Goal: Contribute content: Add original content to the website for others to see

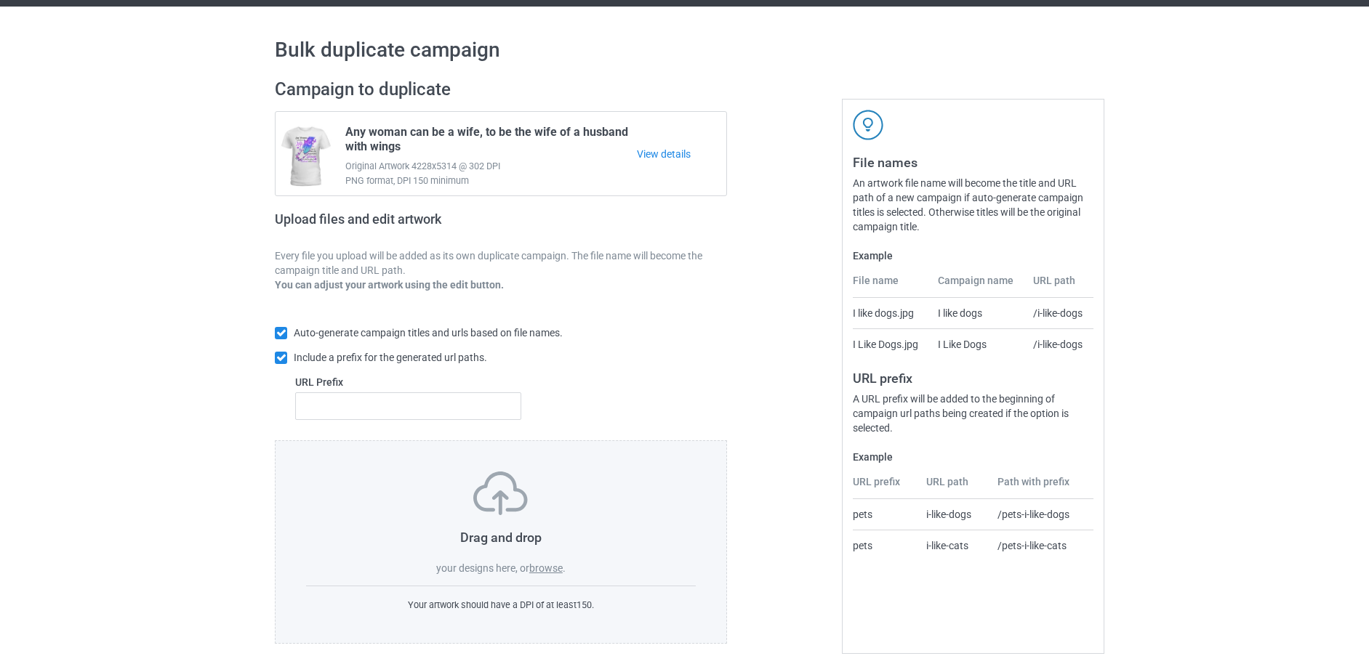
scroll to position [52, 0]
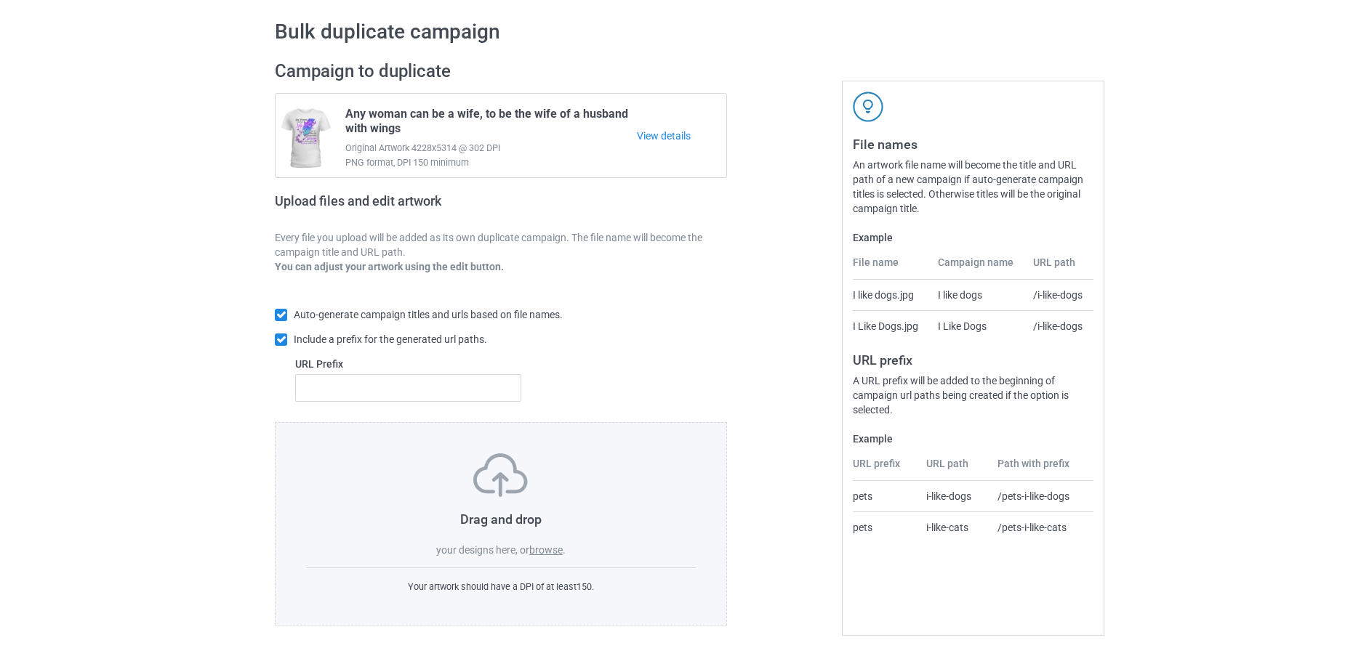
click at [551, 548] on label "browse" at bounding box center [545, 551] width 33 height 12
click at [0, 0] on input "browse" at bounding box center [0, 0] width 0 height 0
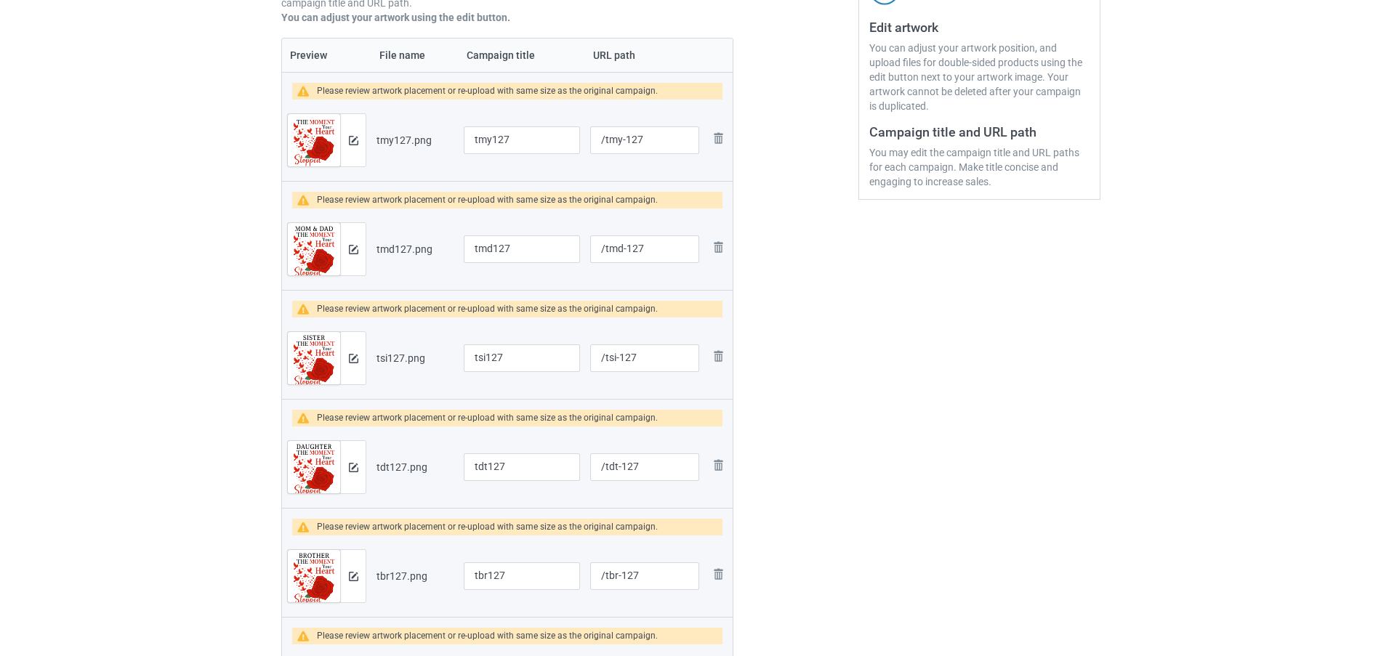
scroll to position [198, 0]
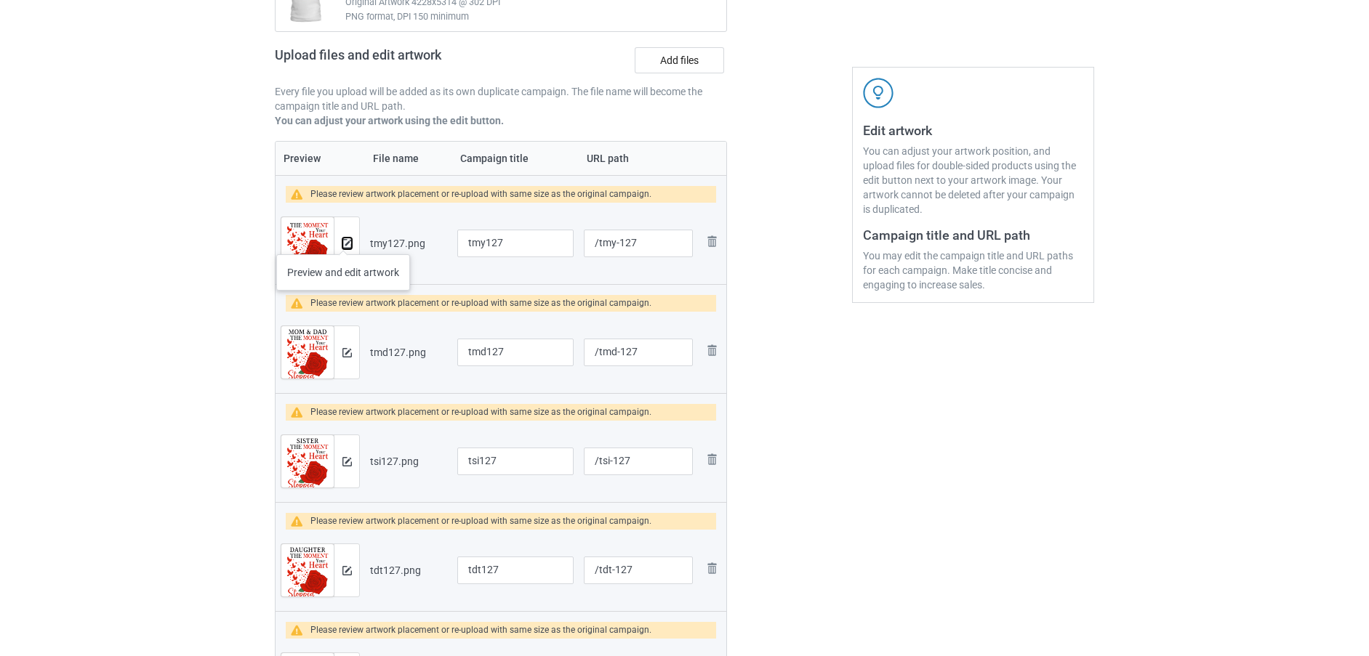
click at [343, 240] on img at bounding box center [346, 243] width 9 height 9
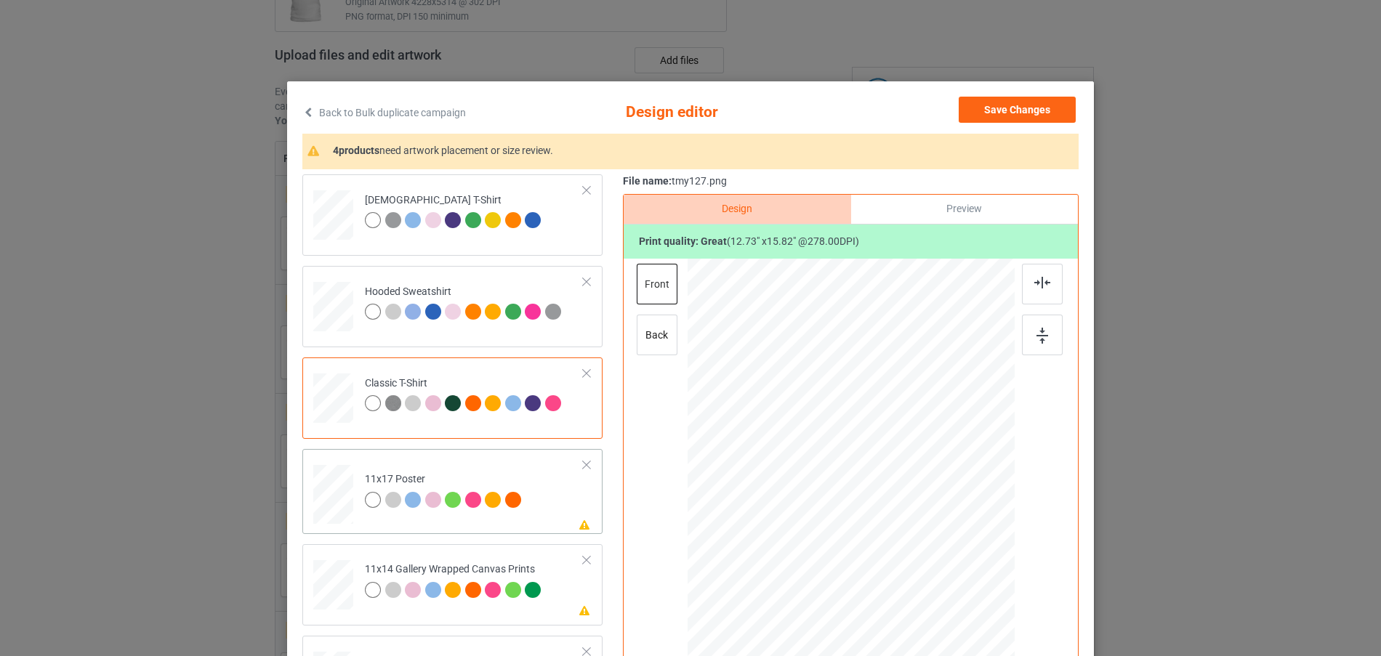
scroll to position [73, 0]
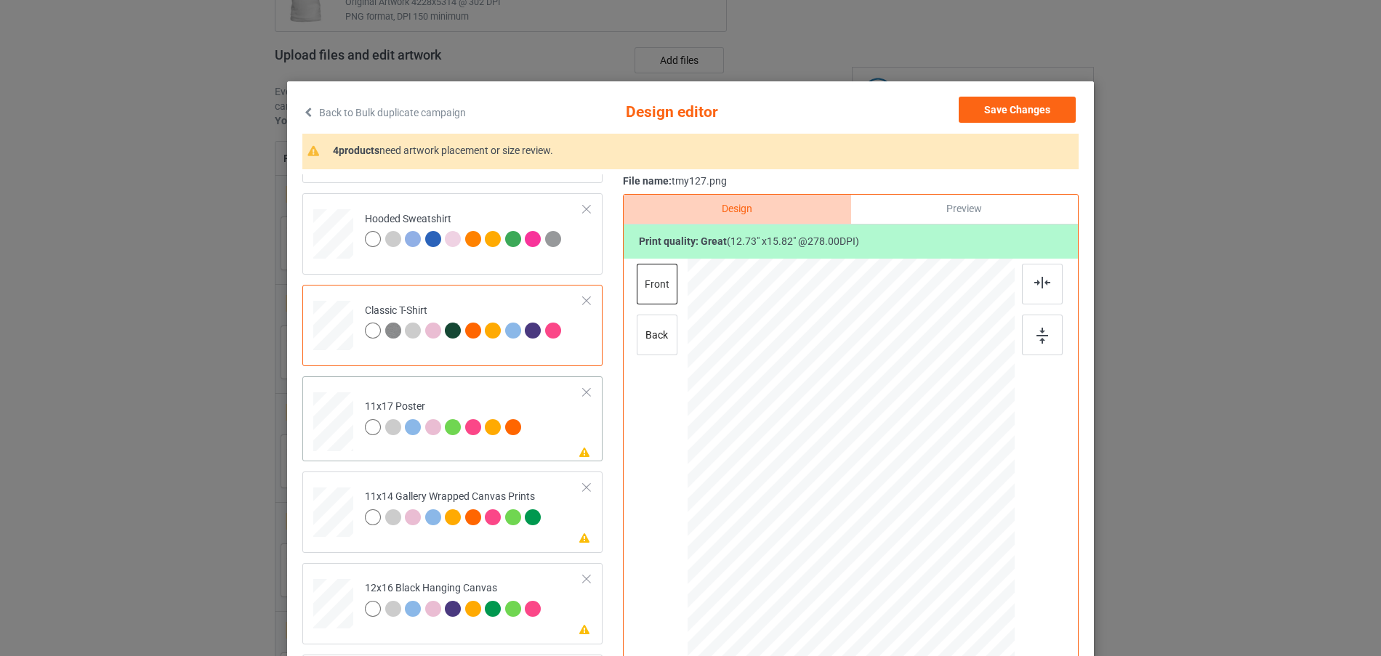
click at [326, 146] on div at bounding box center [333, 137] width 15 height 17
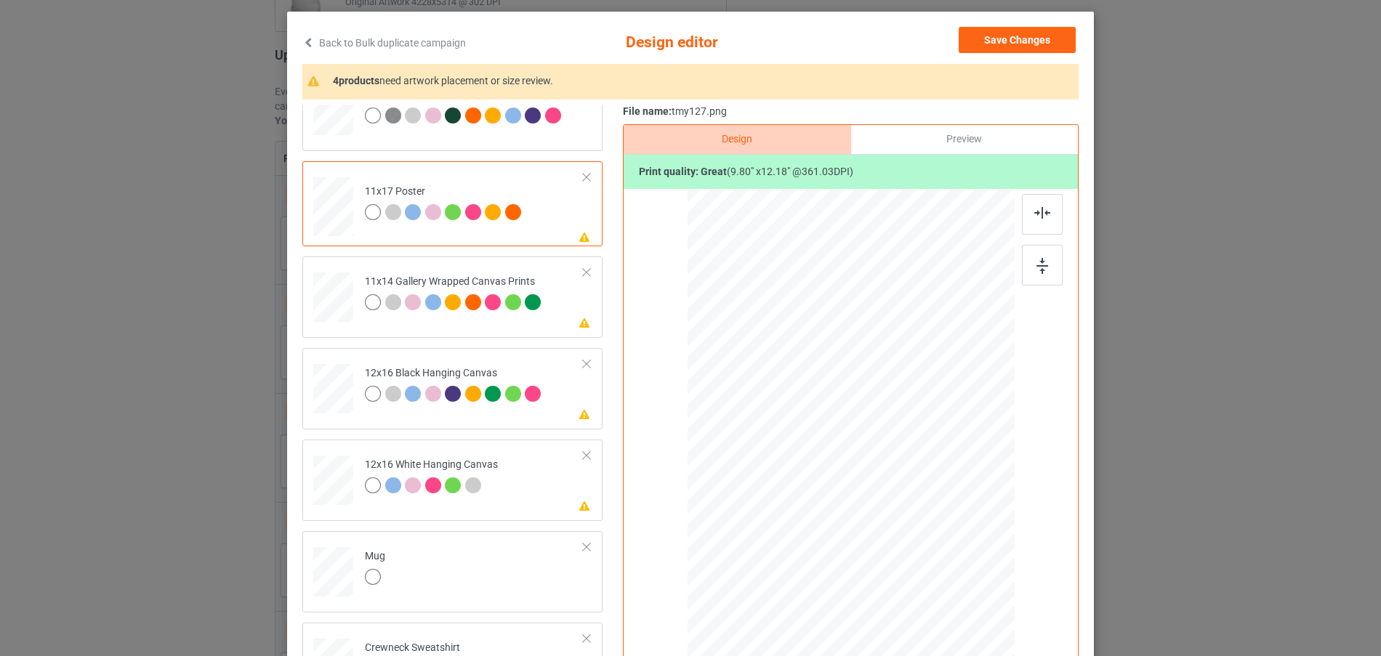
scroll to position [188, 0]
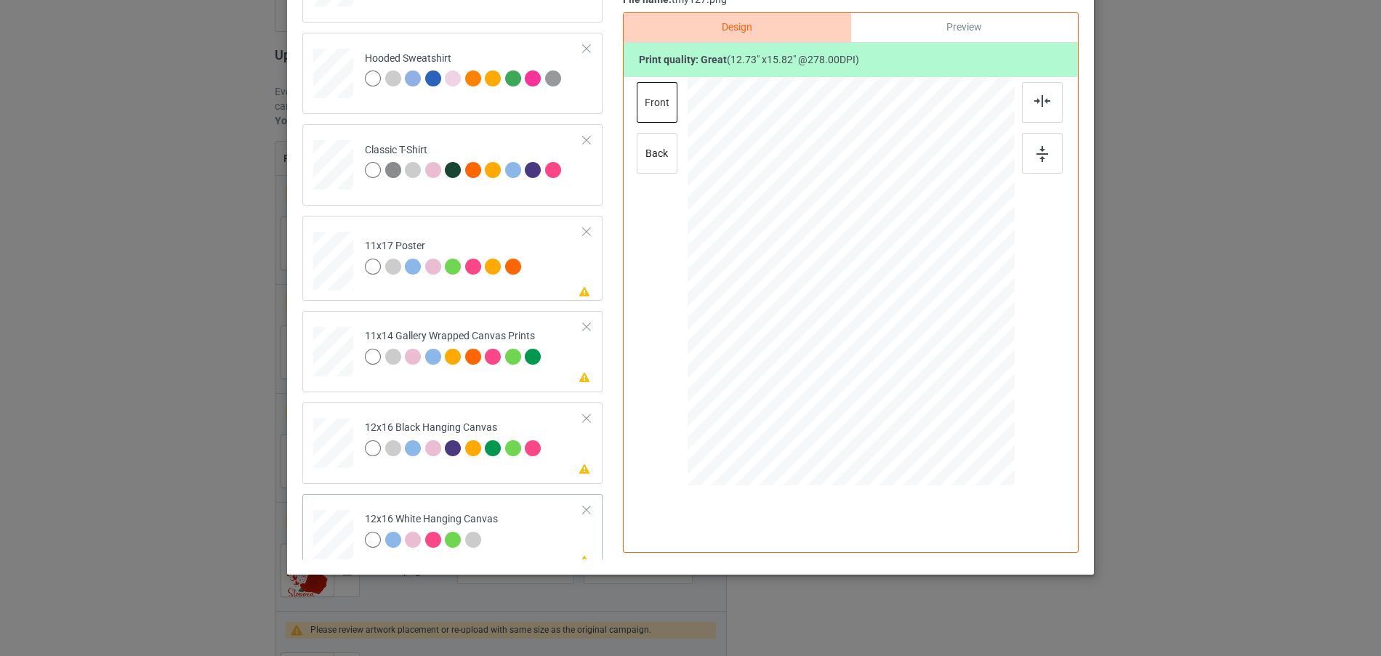
scroll to position [0, 0]
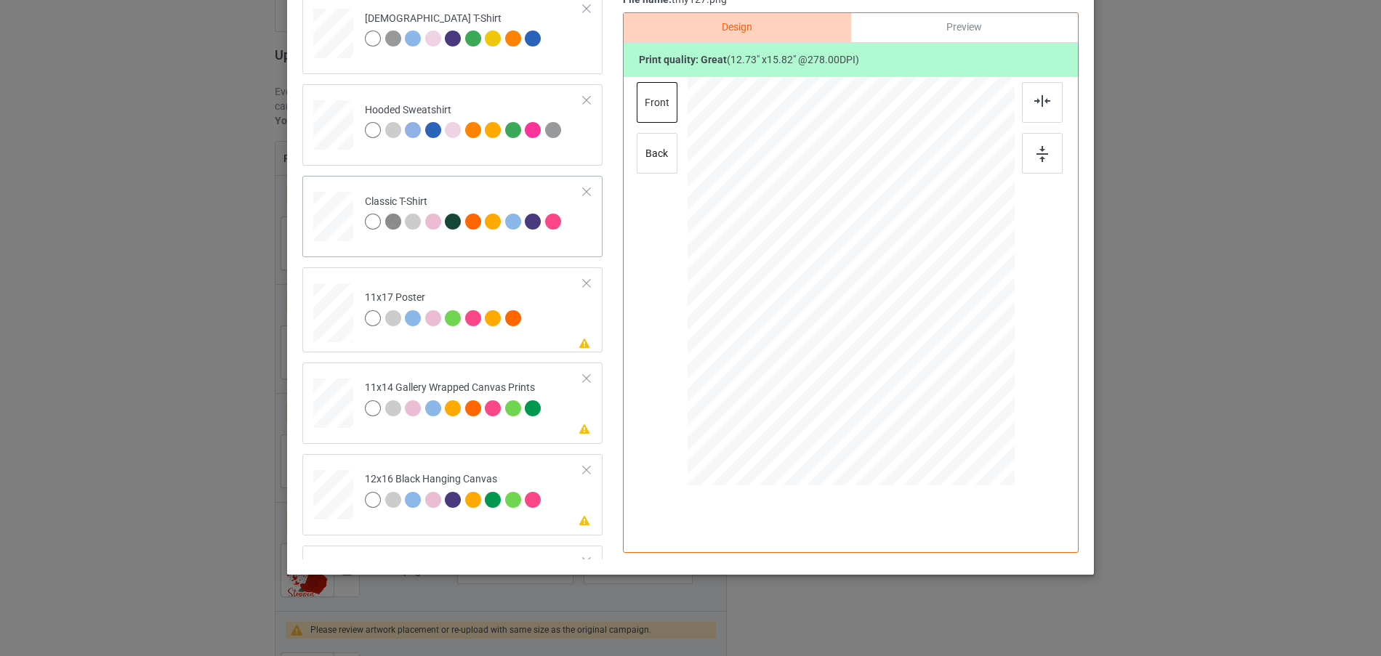
click at [333, 37] on div at bounding box center [333, 28] width 15 height 17
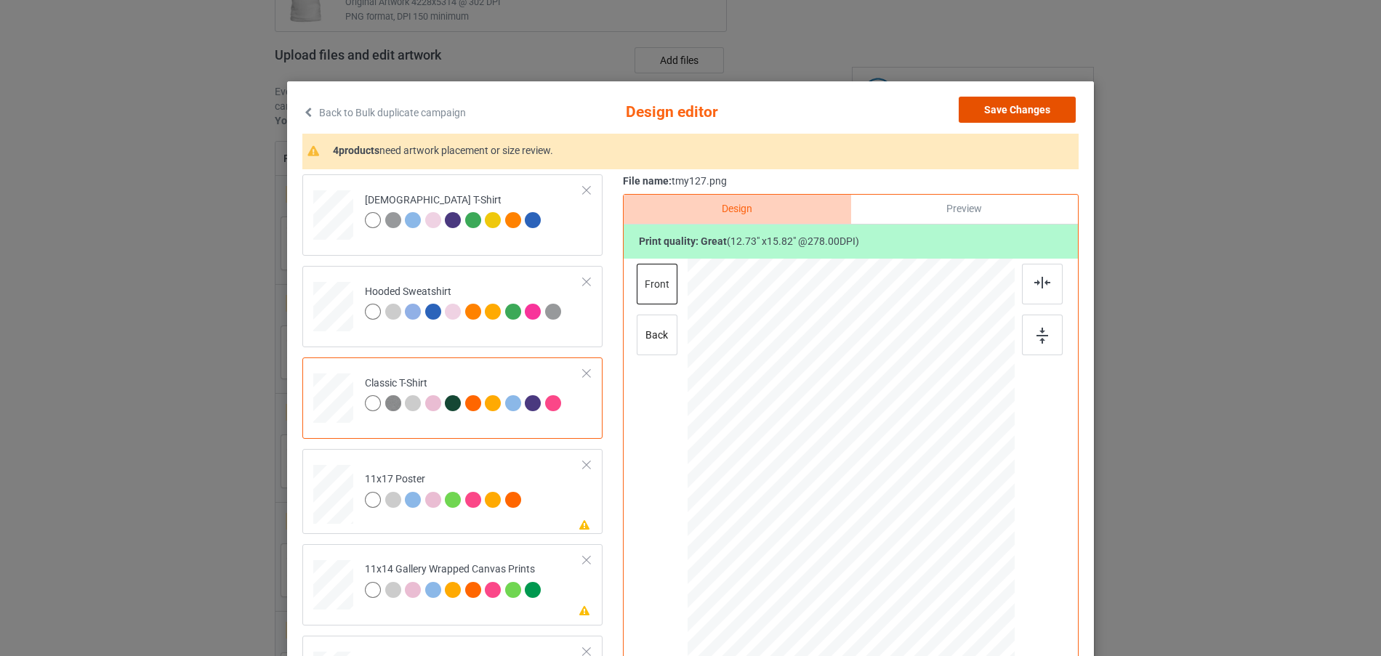
click at [1016, 105] on button "Save Changes" at bounding box center [1017, 110] width 117 height 26
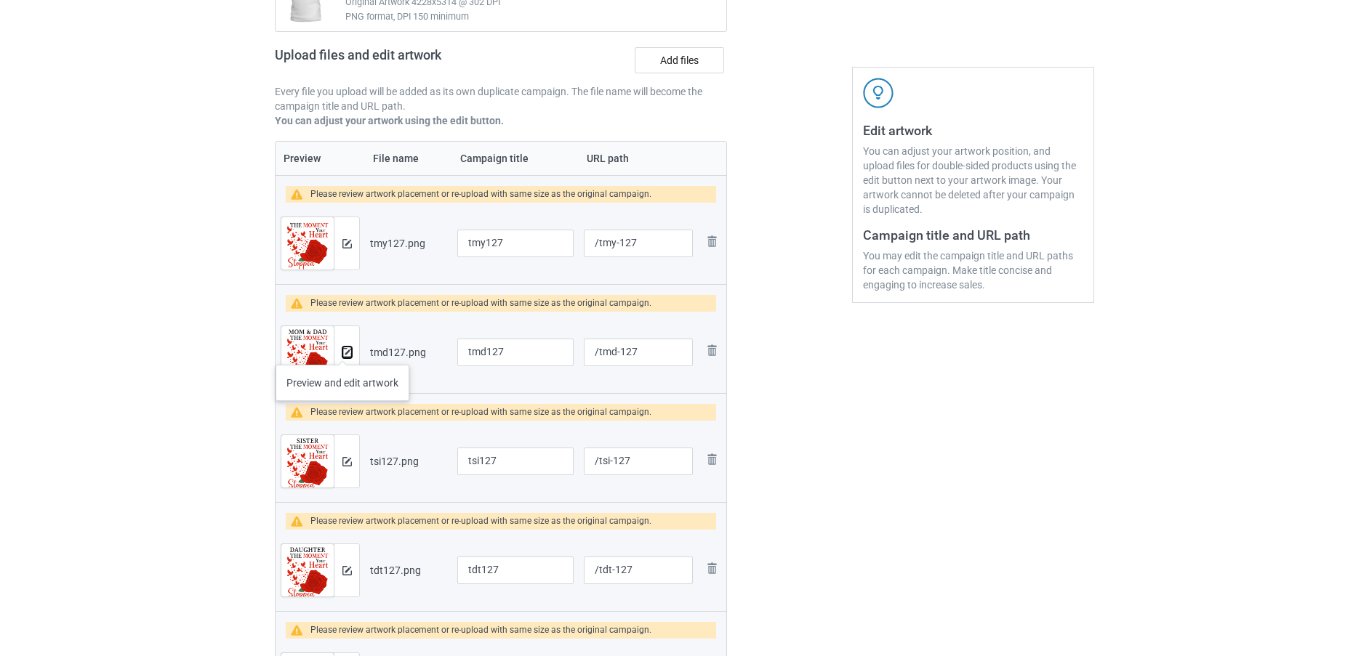
click at [342, 350] on img at bounding box center [346, 352] width 9 height 9
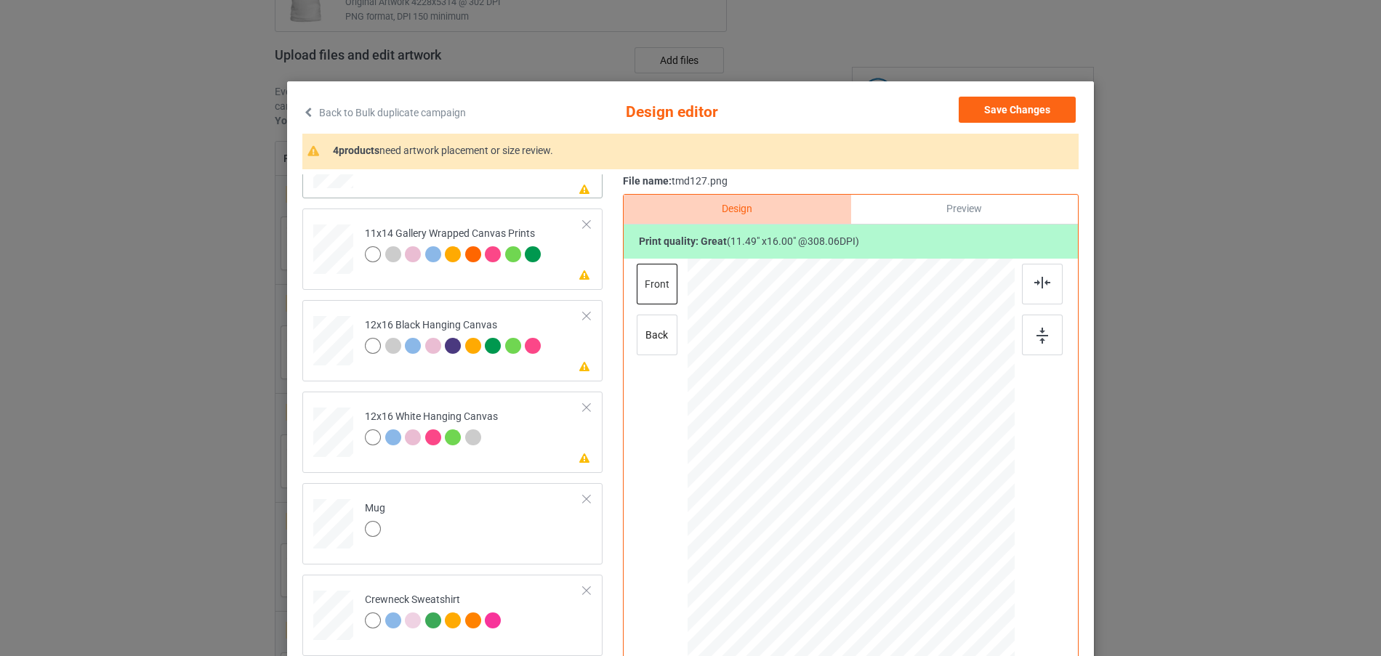
scroll to position [342, 0]
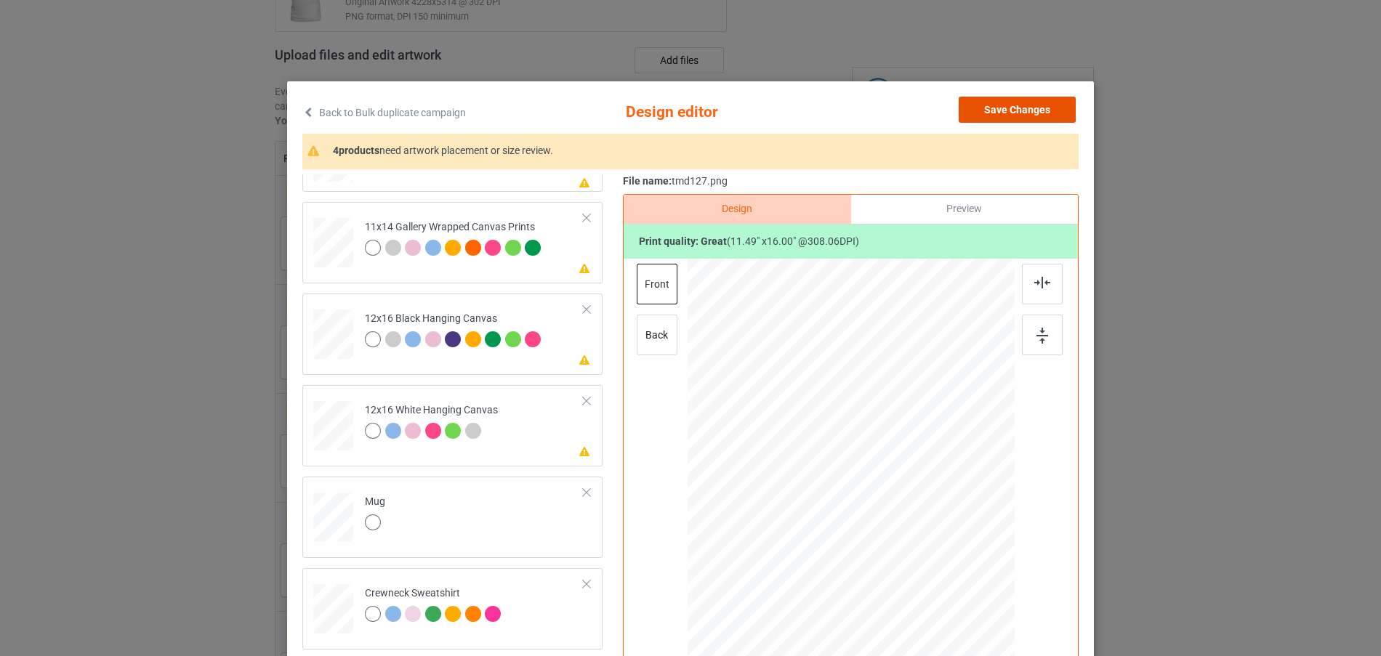
click at [1007, 109] on button "Save Changes" at bounding box center [1017, 110] width 117 height 26
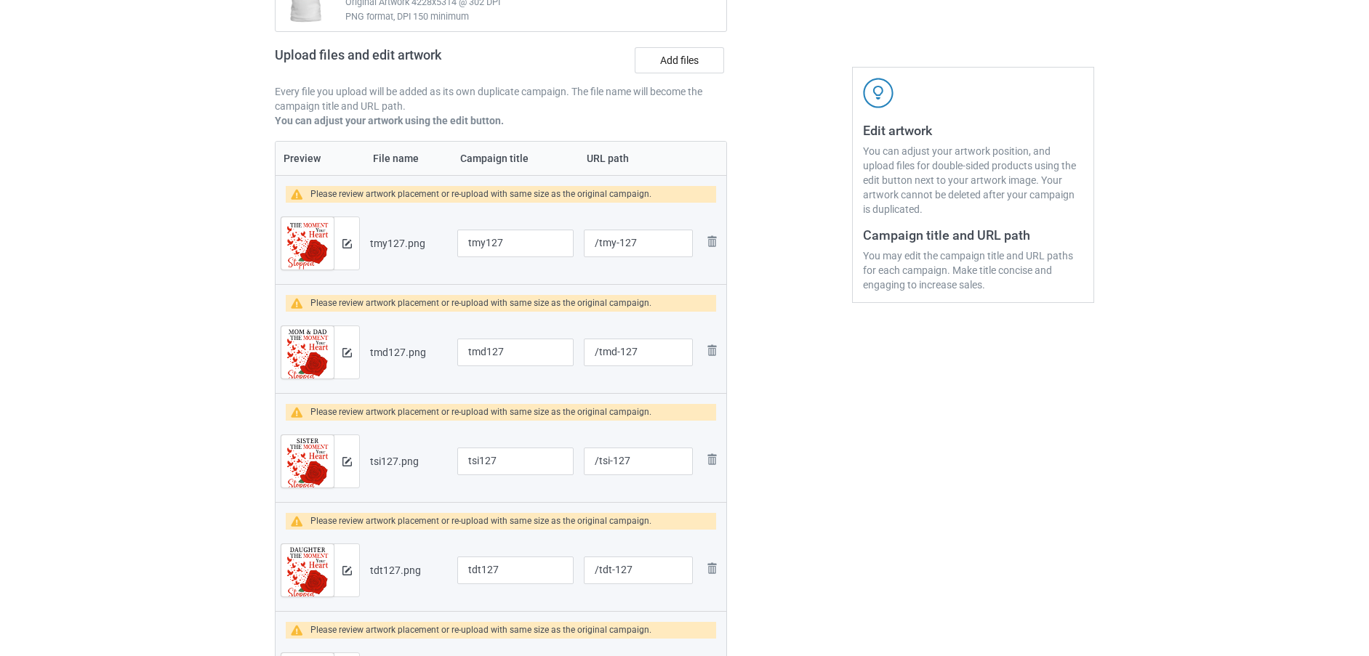
drag, startPoint x: 362, startPoint y: 469, endPoint x: 283, endPoint y: 457, distance: 80.2
click at [350, 469] on td "Preview and edit artwork" at bounding box center [320, 461] width 89 height 81
click at [347, 464] on img at bounding box center [346, 461] width 9 height 9
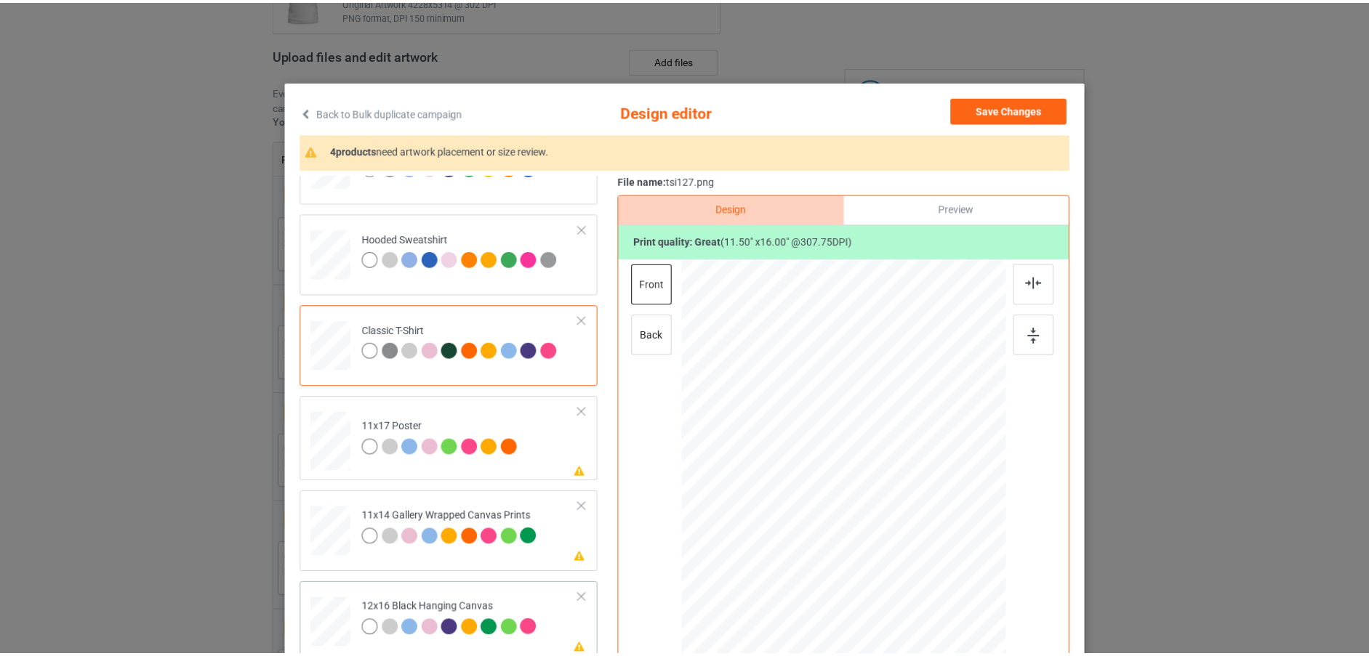
scroll to position [52, 0]
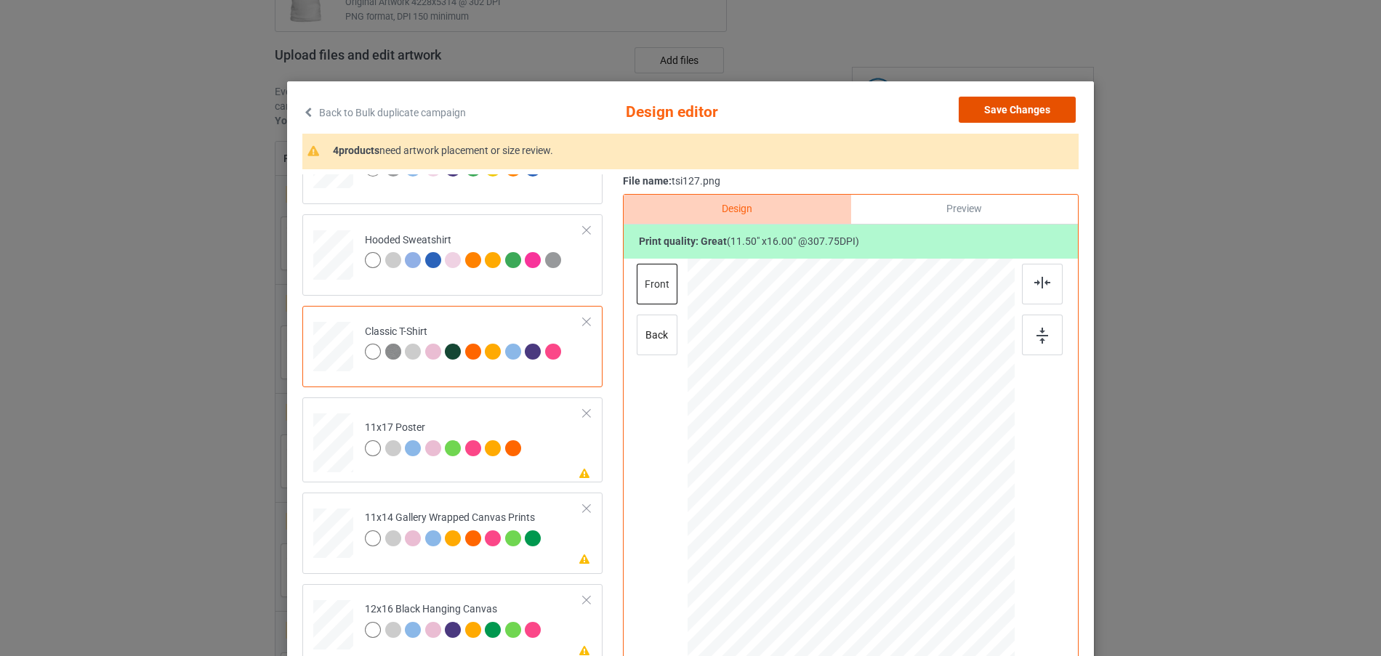
click at [1026, 105] on button "Save Changes" at bounding box center [1017, 110] width 117 height 26
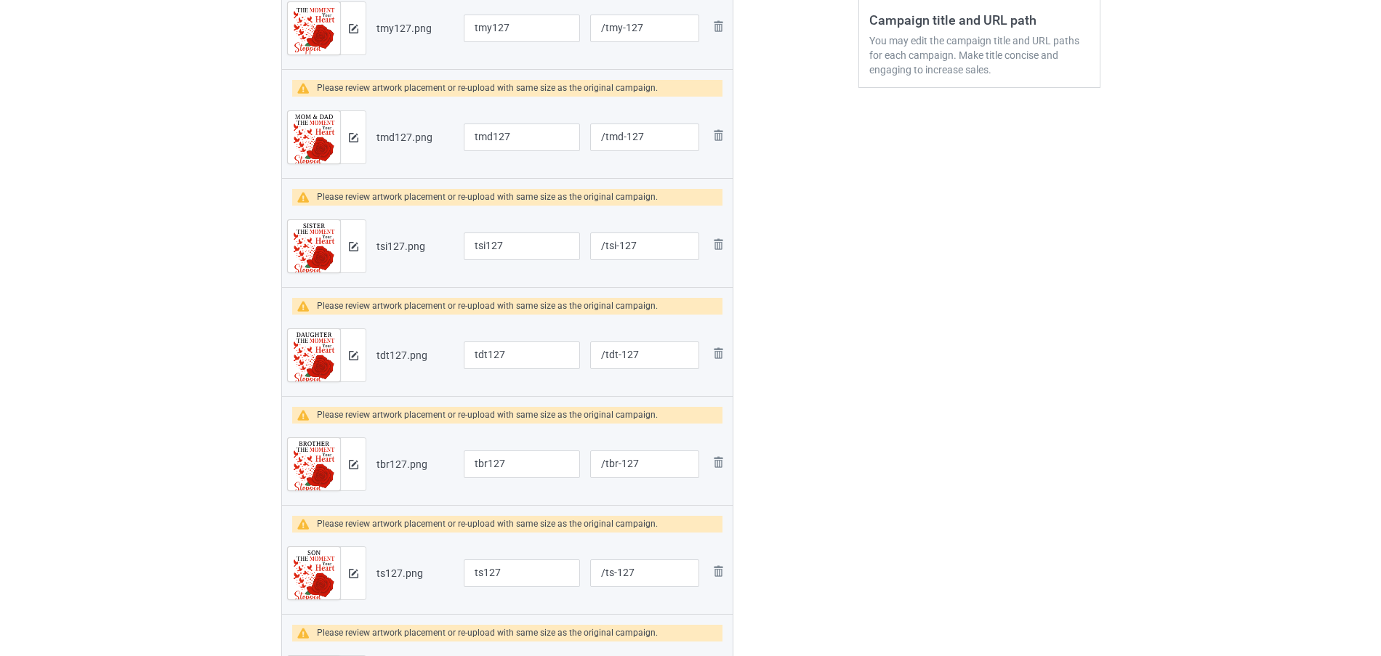
scroll to position [416, 0]
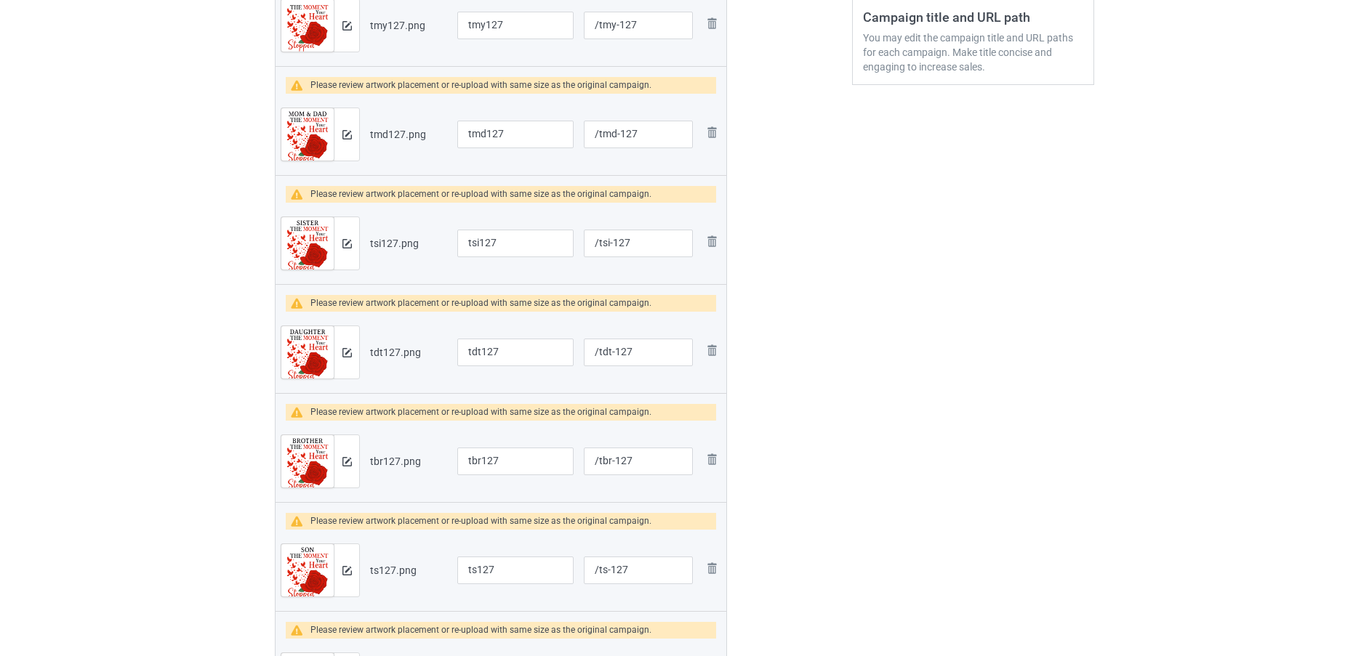
click at [332, 359] on img at bounding box center [307, 357] width 52 height 63
click at [347, 355] on img at bounding box center [346, 352] width 9 height 9
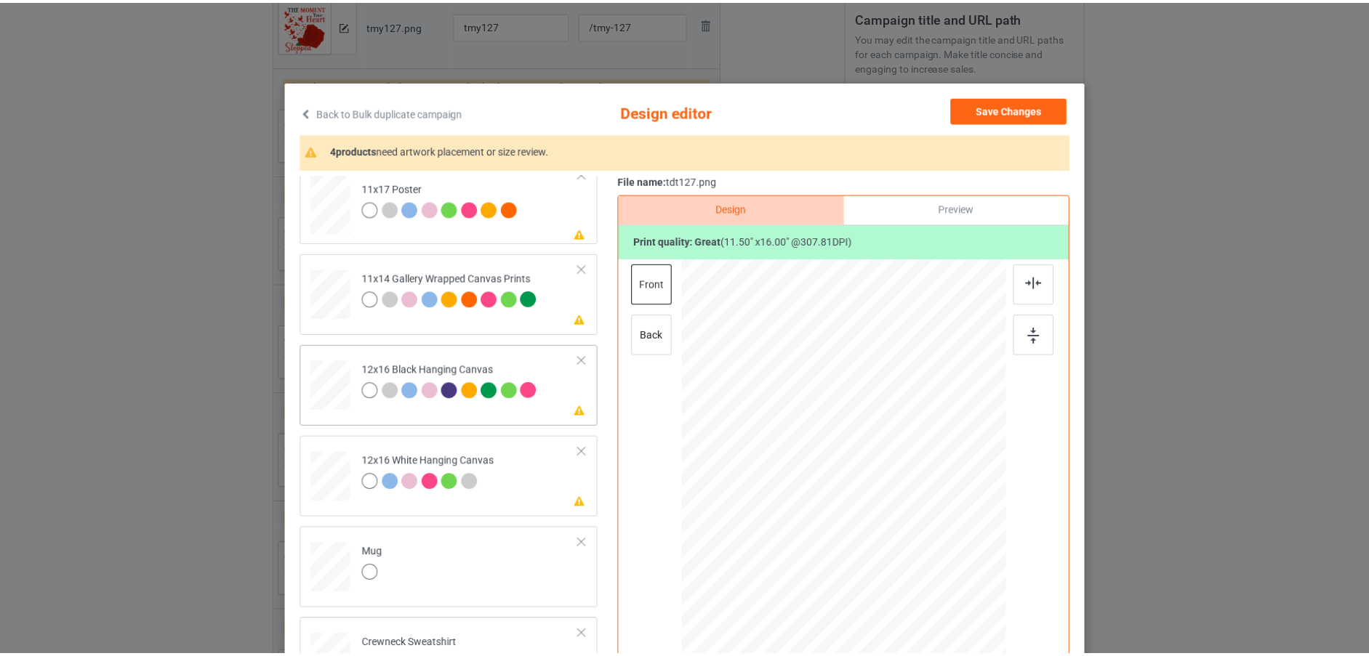
scroll to position [342, 0]
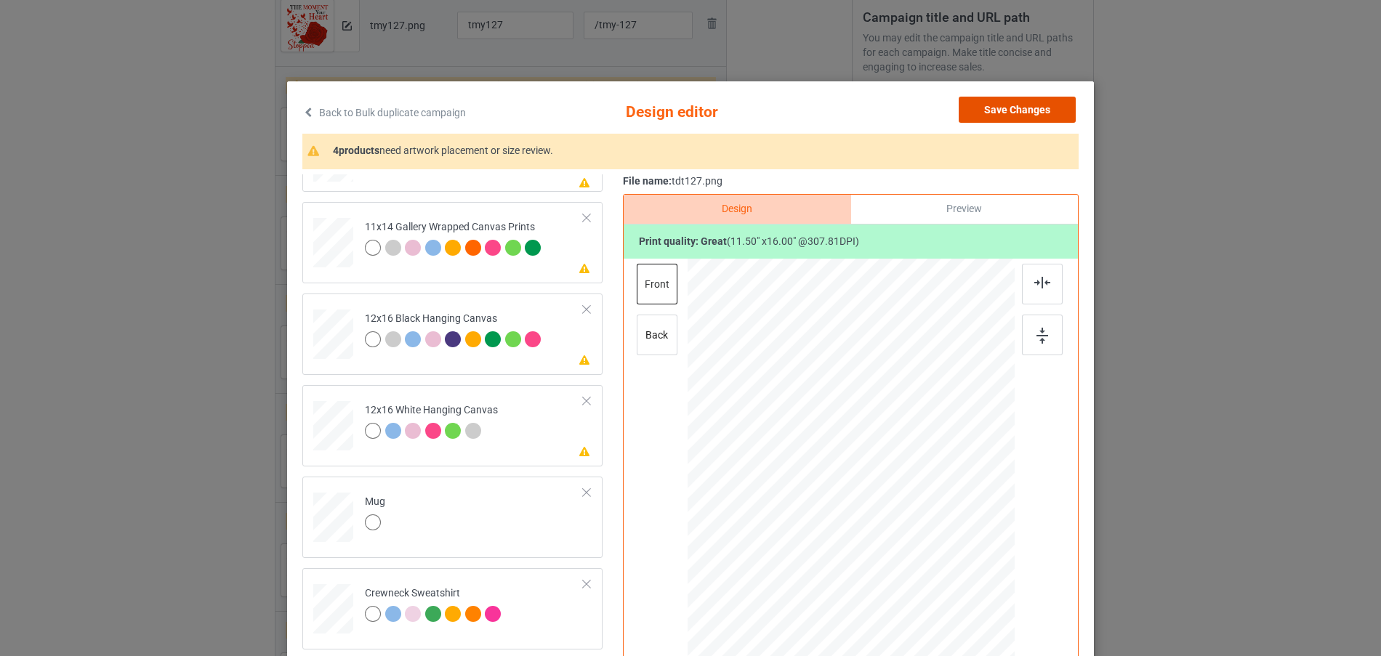
click at [1034, 99] on button "Save Changes" at bounding box center [1017, 110] width 117 height 26
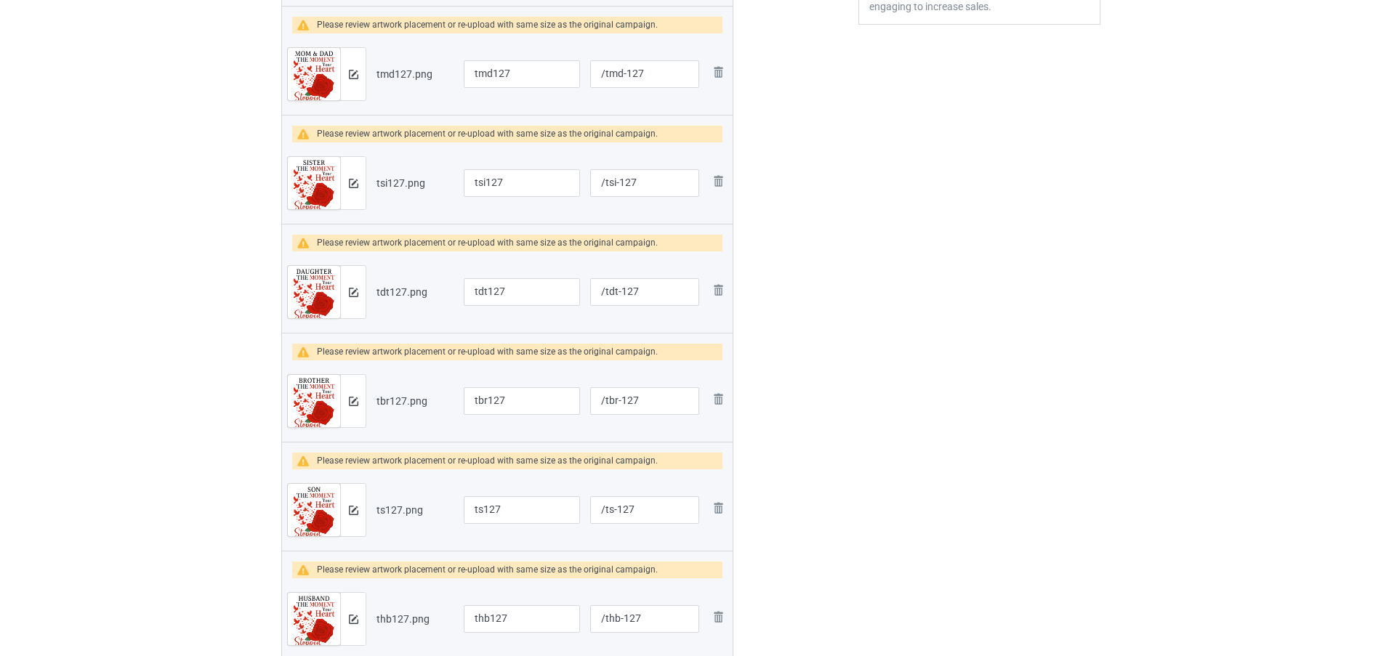
scroll to position [561, 0]
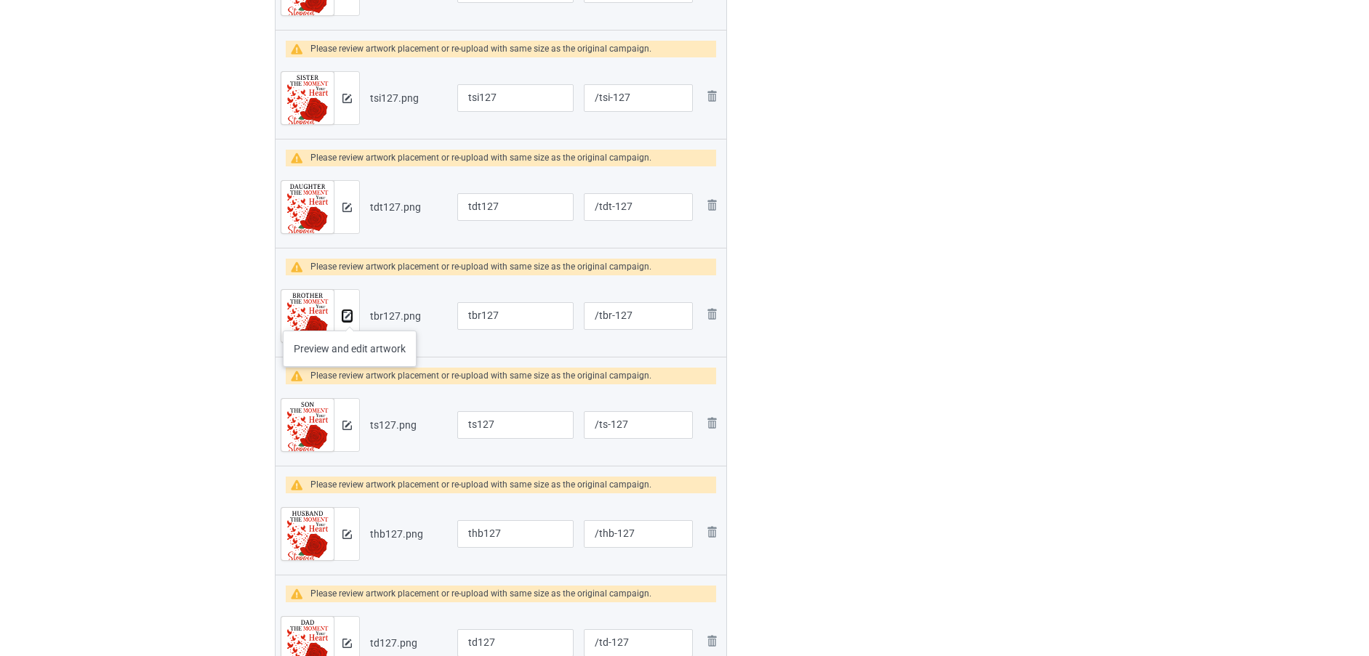
click at [350, 316] on img at bounding box center [346, 316] width 9 height 9
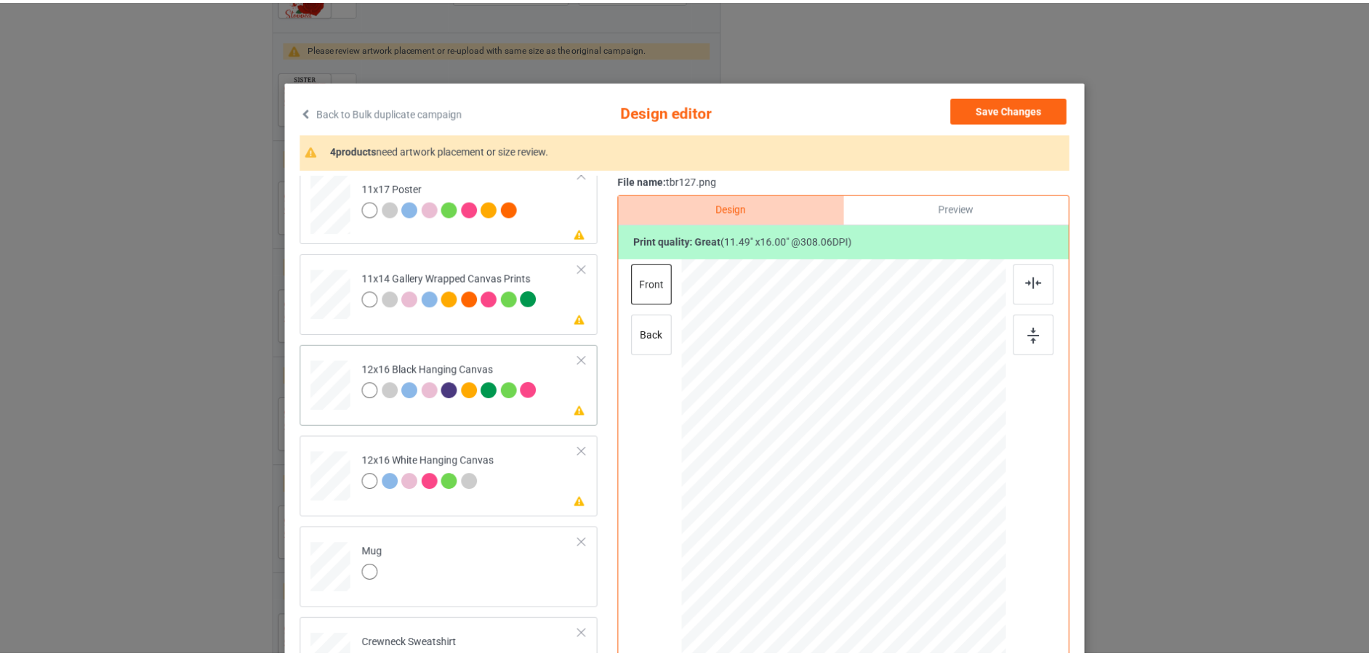
scroll to position [342, 0]
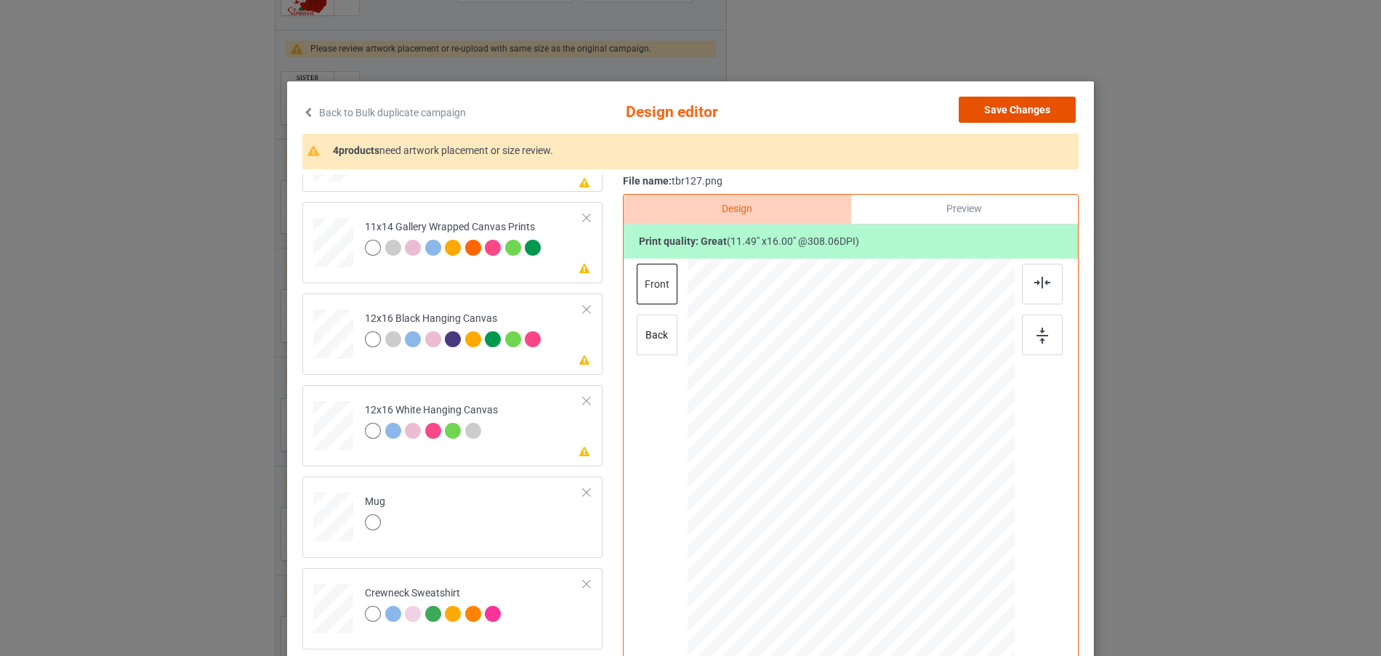
click at [1028, 113] on button "Save Changes" at bounding box center [1017, 110] width 117 height 26
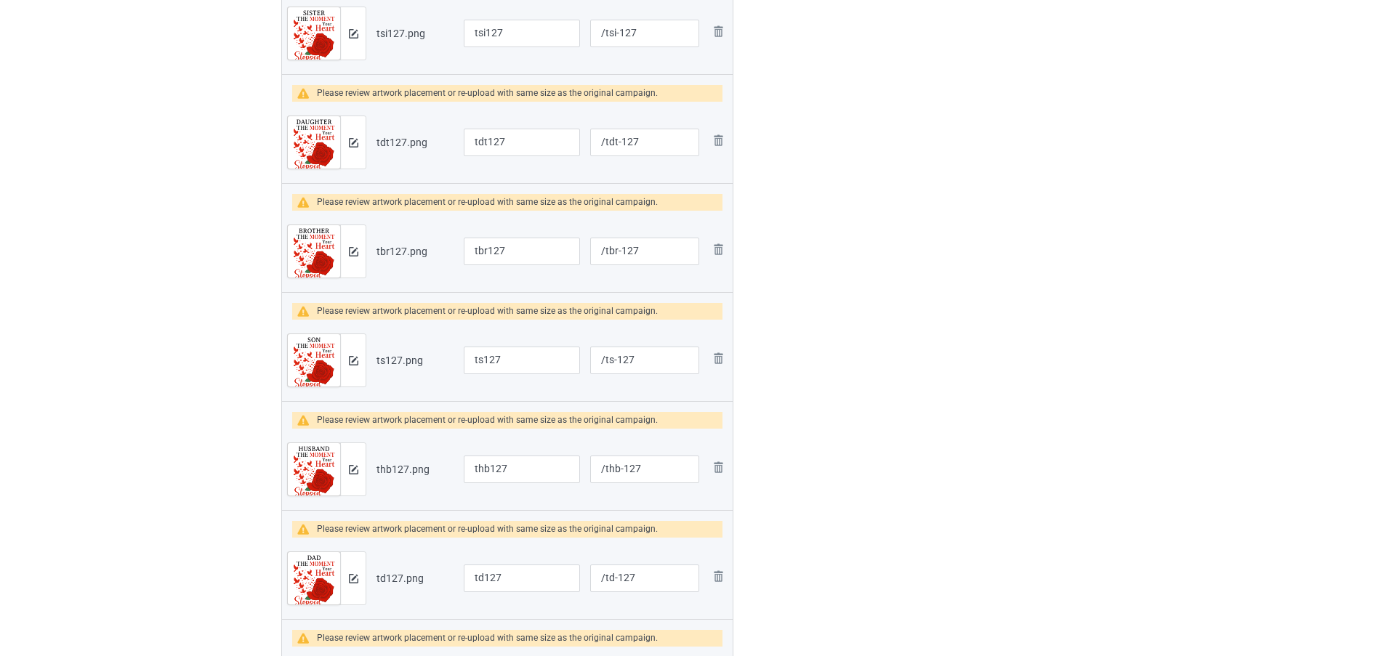
scroll to position [707, 0]
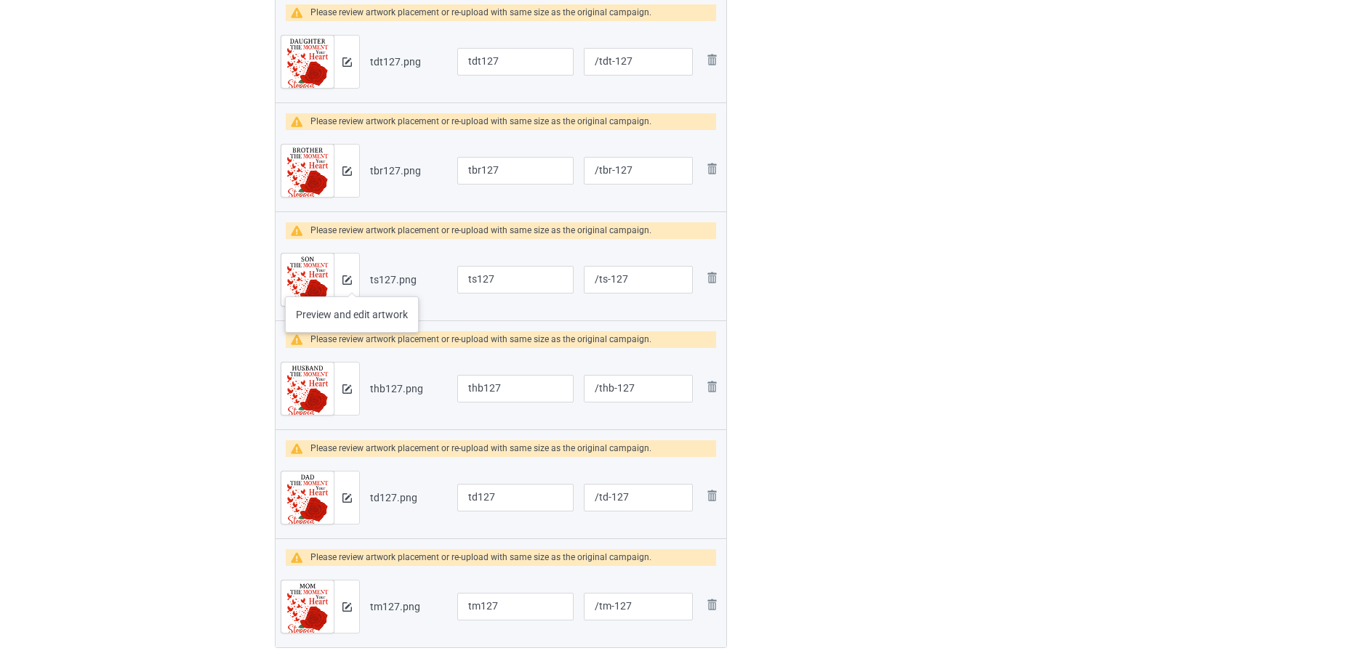
click at [352, 282] on div at bounding box center [346, 280] width 25 height 52
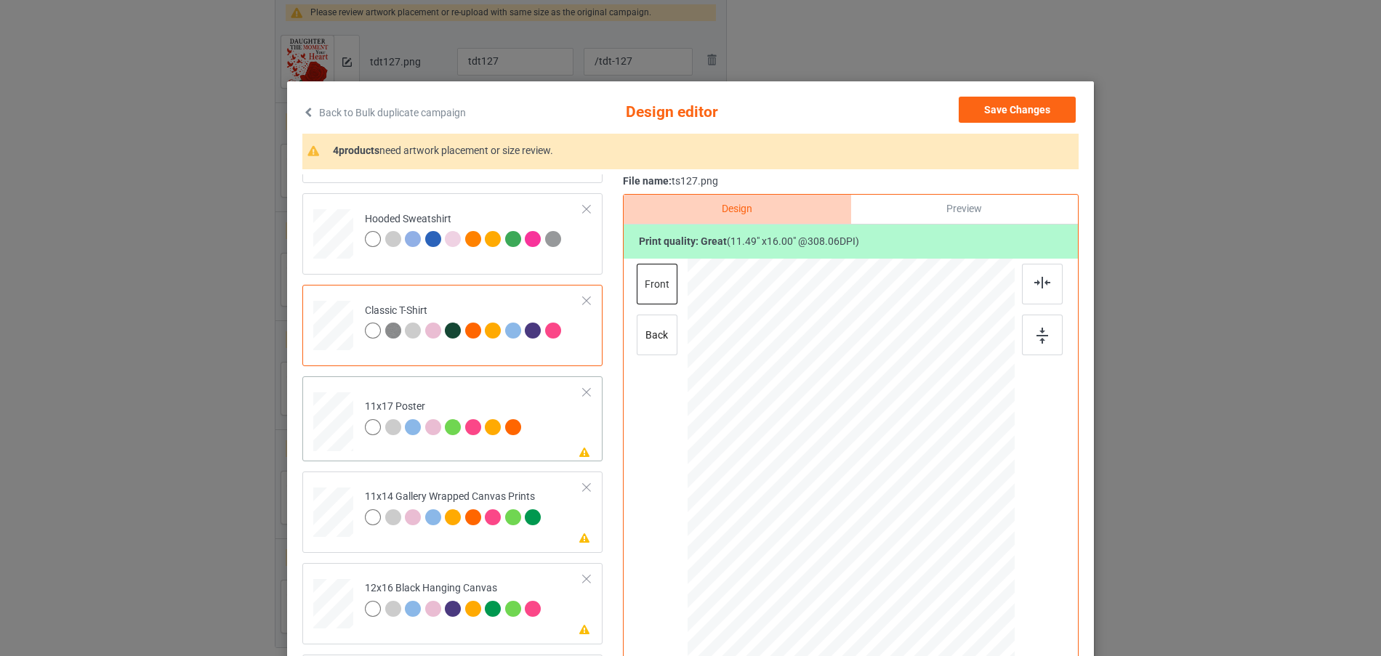
scroll to position [342, 0]
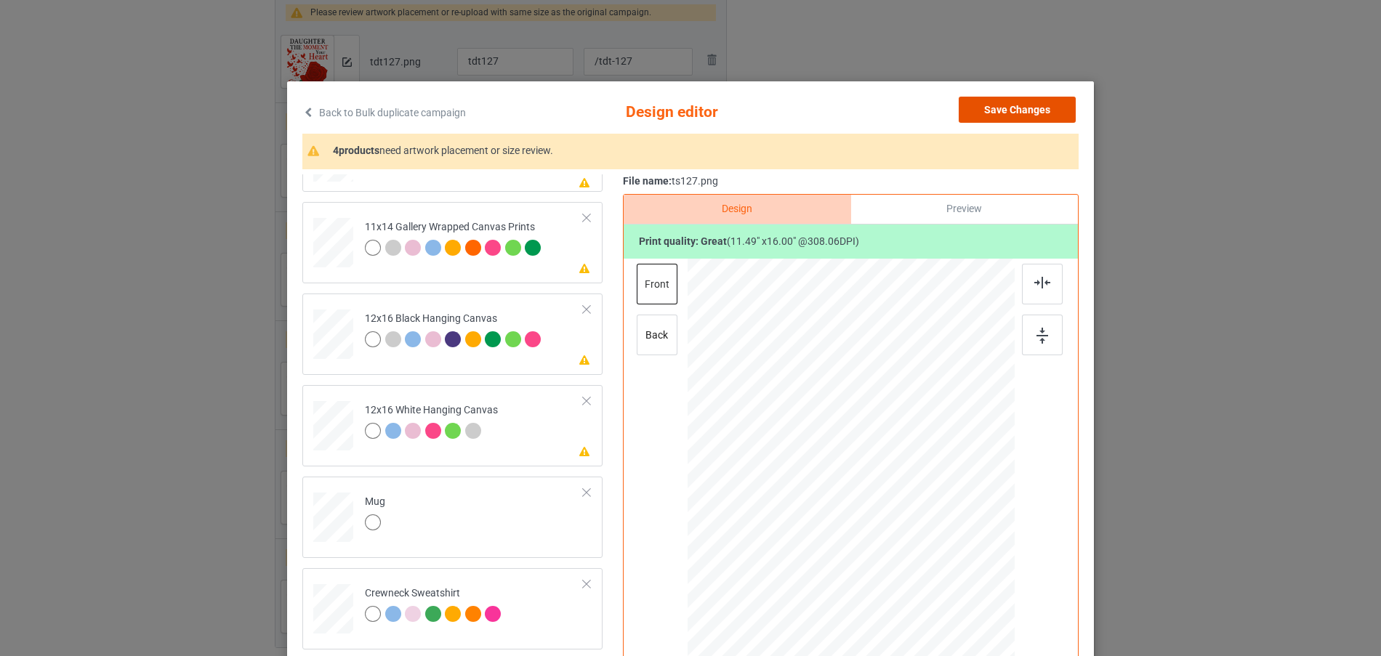
click at [1025, 112] on button "Save Changes" at bounding box center [1017, 110] width 117 height 26
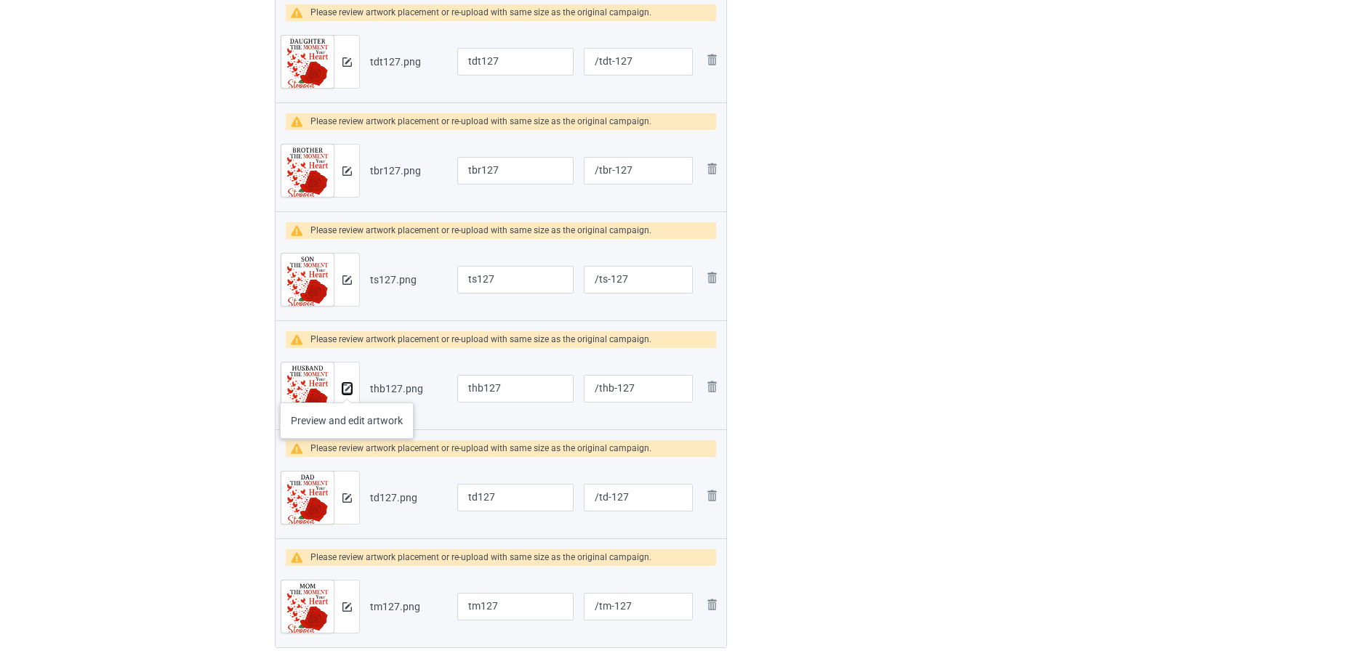
click at [347, 388] on img at bounding box center [346, 389] width 9 height 9
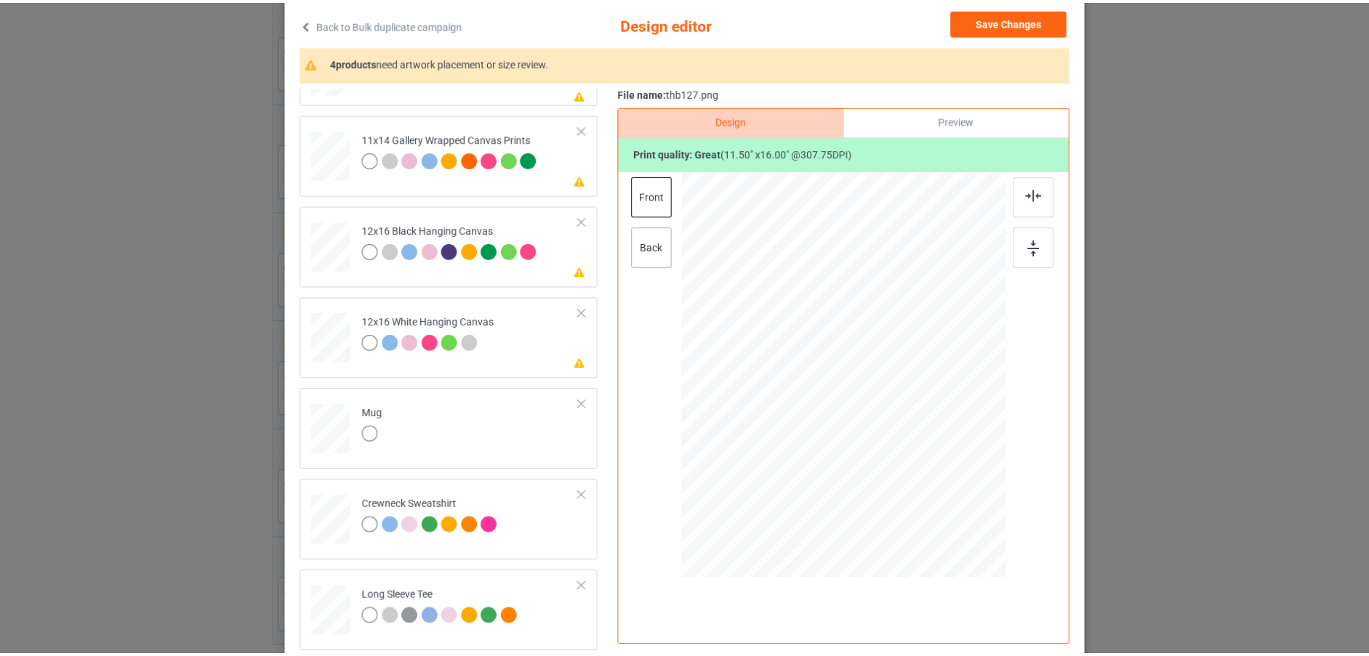
scroll to position [0, 0]
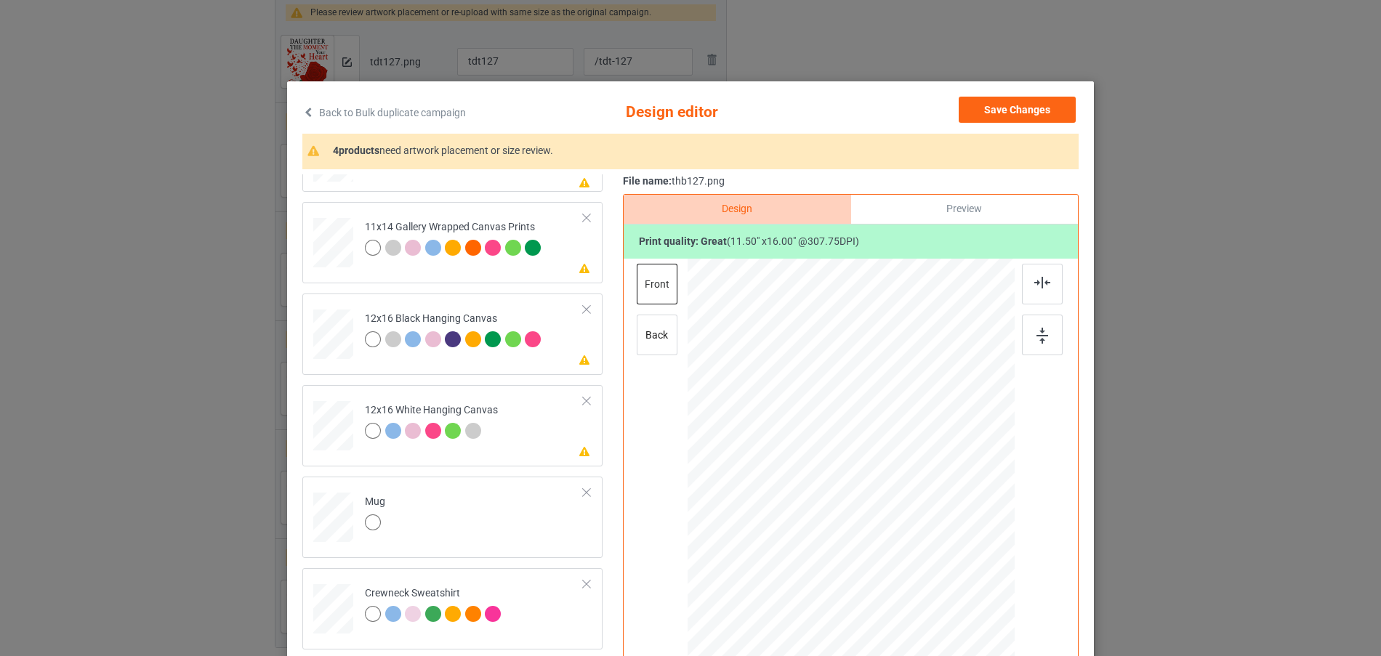
click at [1050, 96] on div "Back to Bulk duplicate campaign Design editor Save Changes 4 products need artw…" at bounding box center [690, 418] width 807 height 675
click at [1013, 113] on button "Save Changes" at bounding box center [1017, 110] width 117 height 26
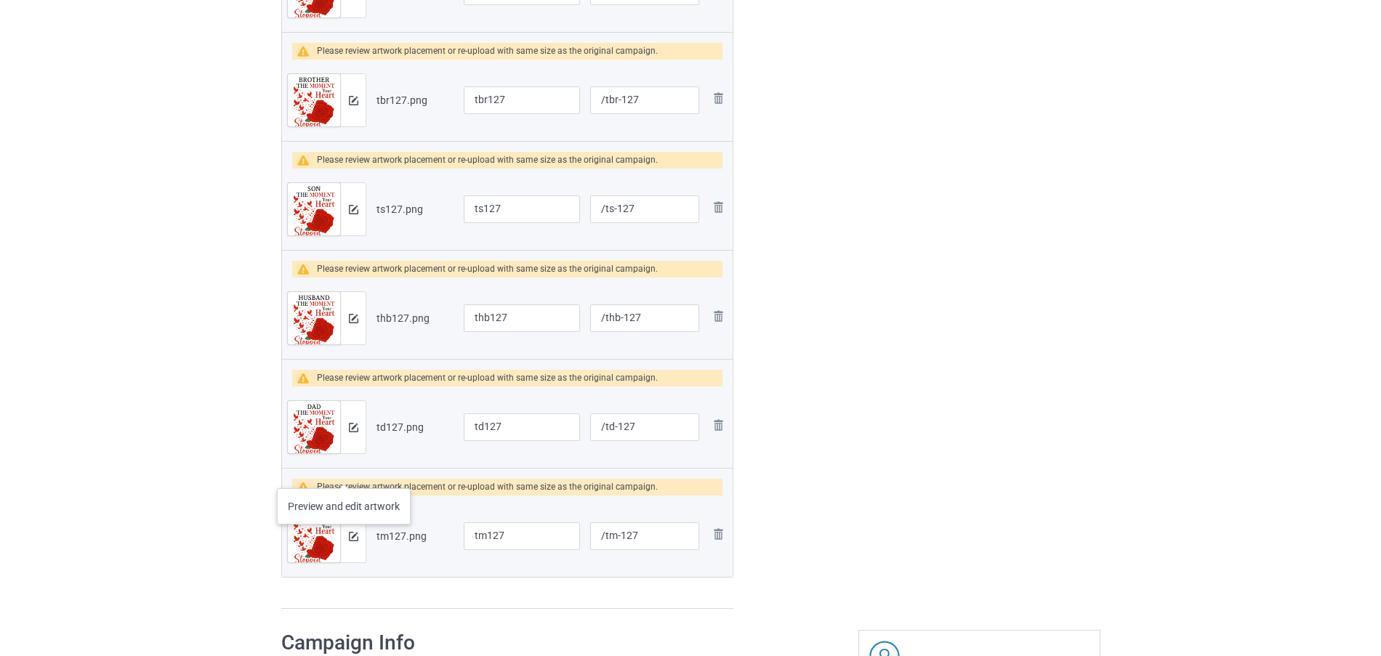
scroll to position [852, 0]
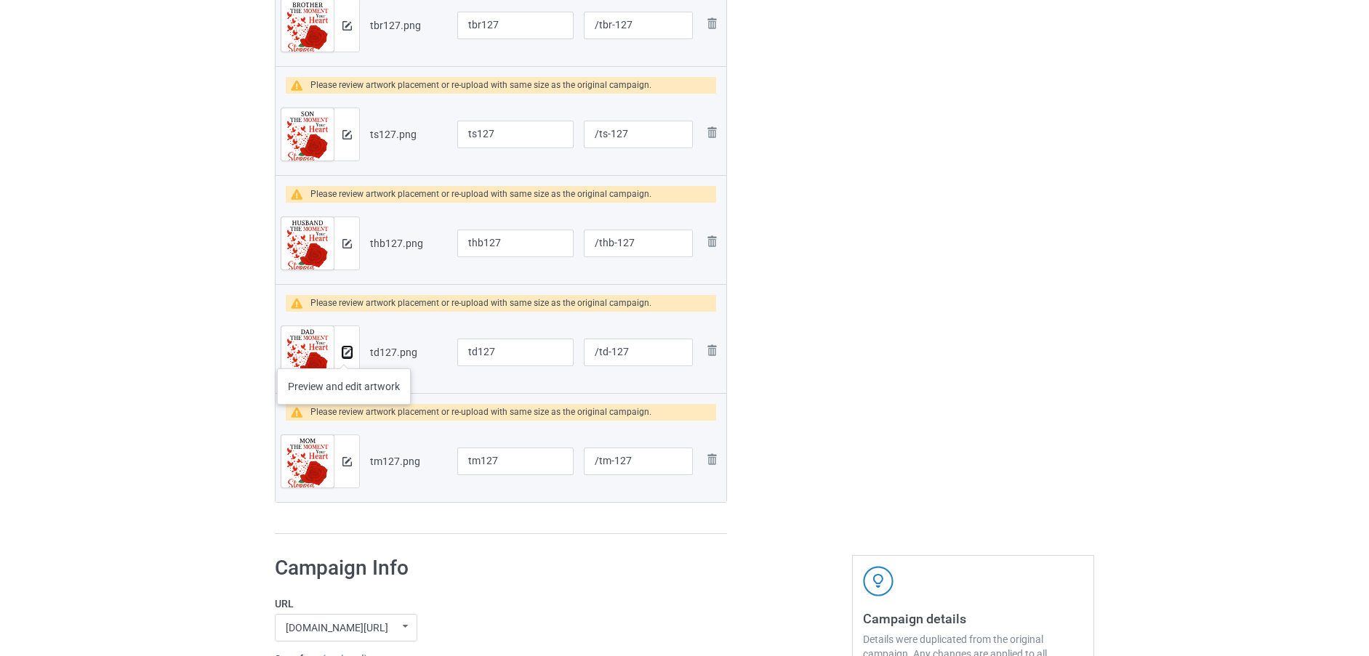
click at [344, 354] on img at bounding box center [346, 352] width 9 height 9
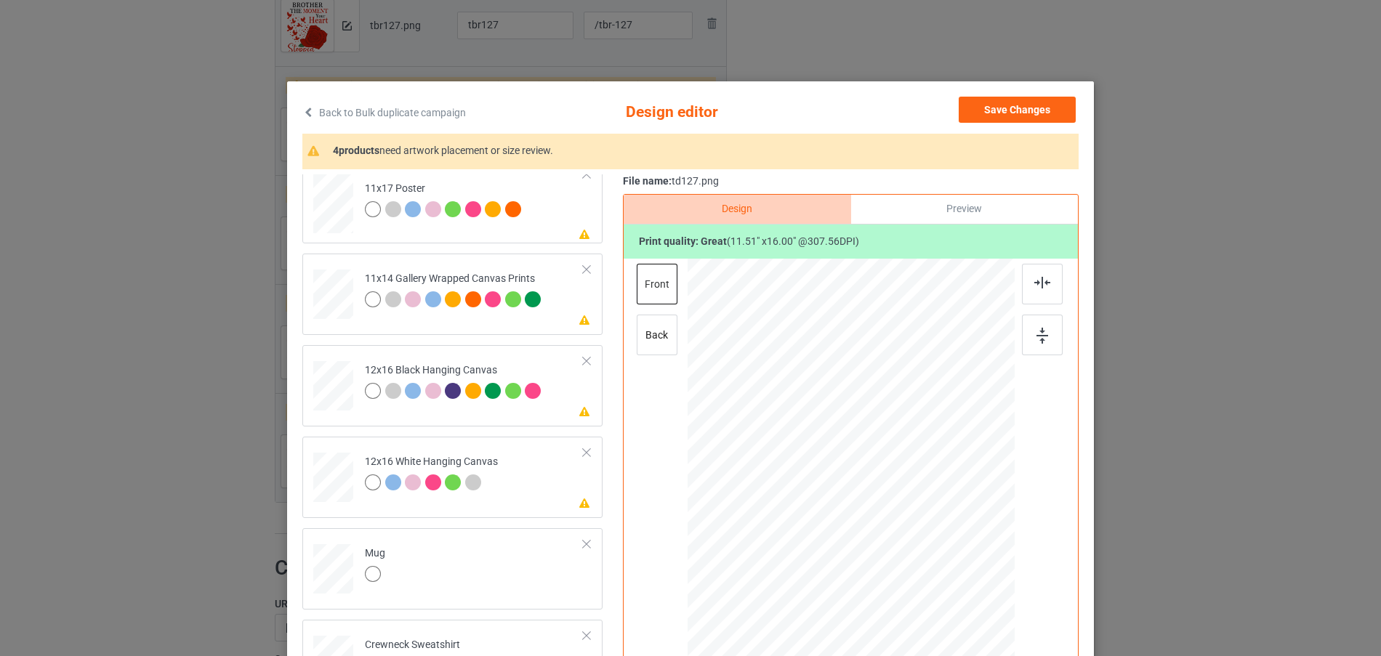
scroll to position [342, 0]
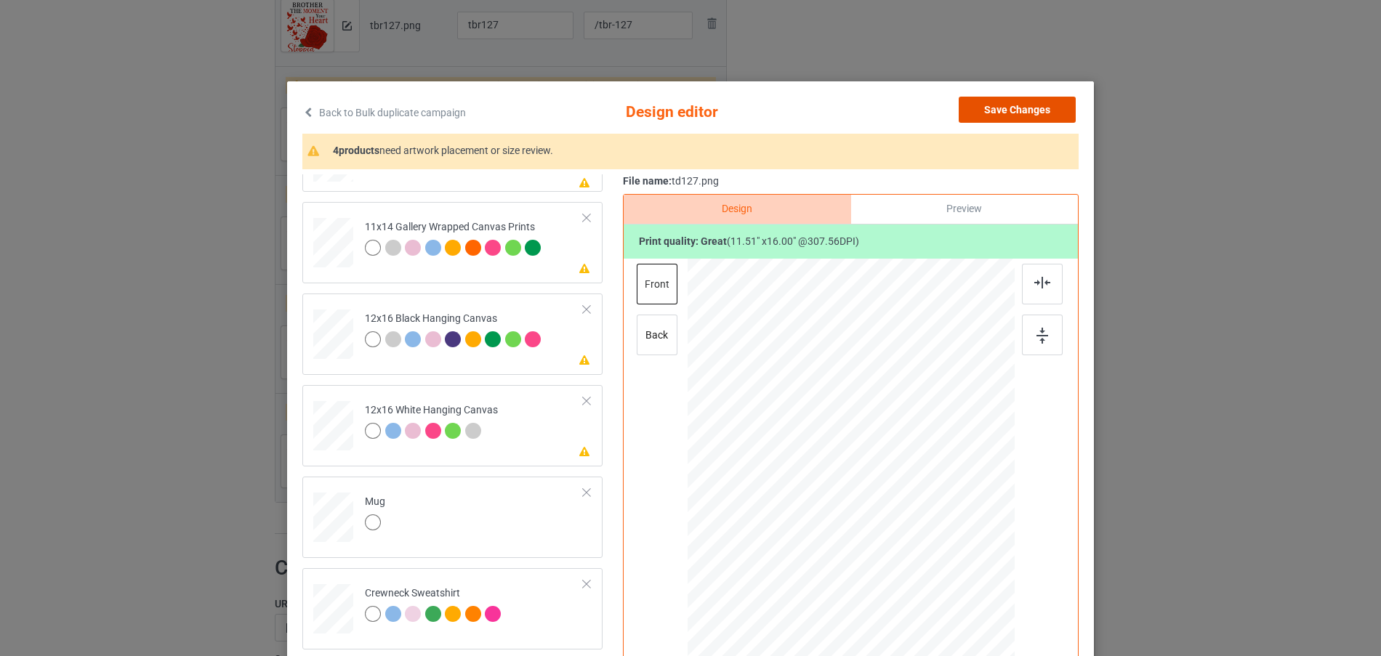
click at [1031, 117] on button "Save Changes" at bounding box center [1017, 110] width 117 height 26
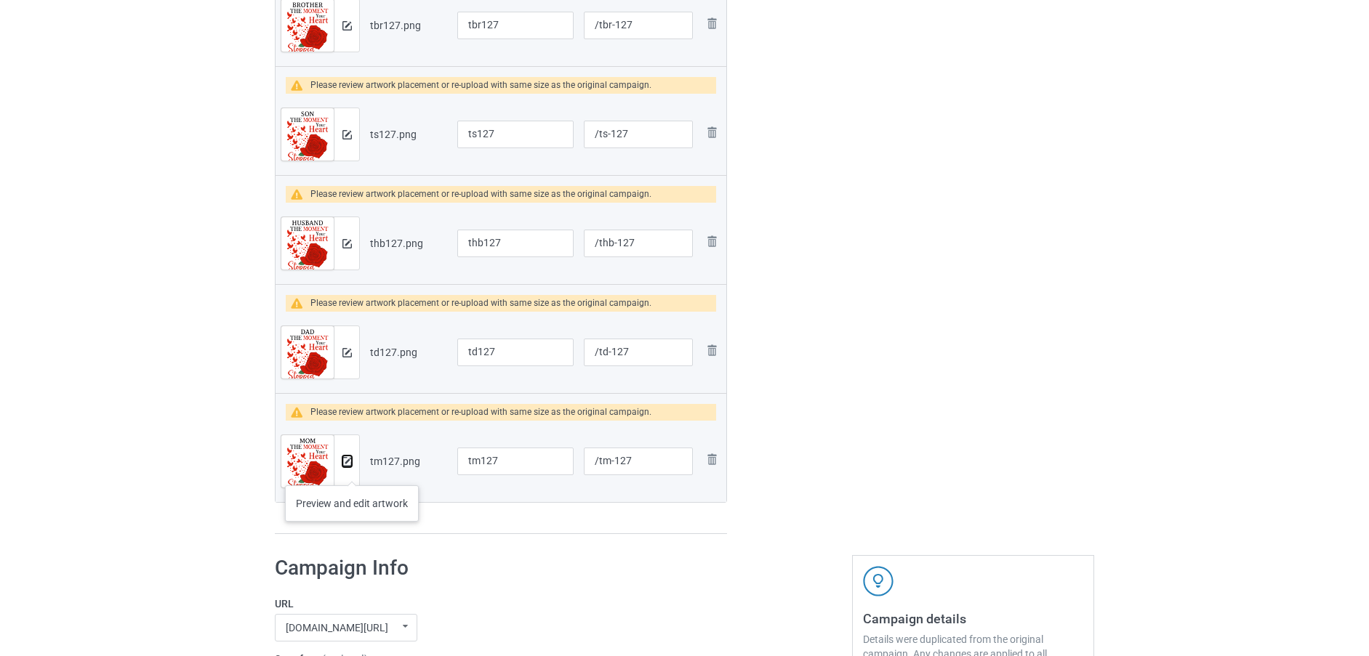
click at [351, 467] on button at bounding box center [346, 462] width 9 height 12
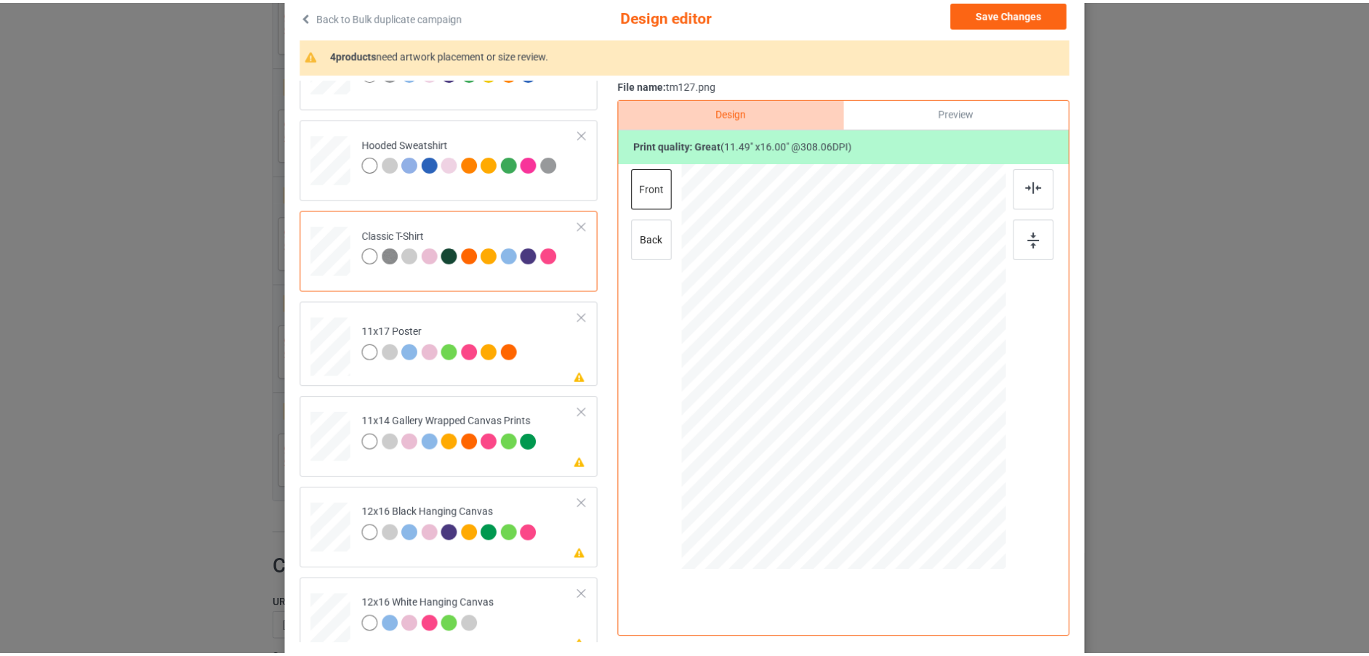
scroll to position [0, 0]
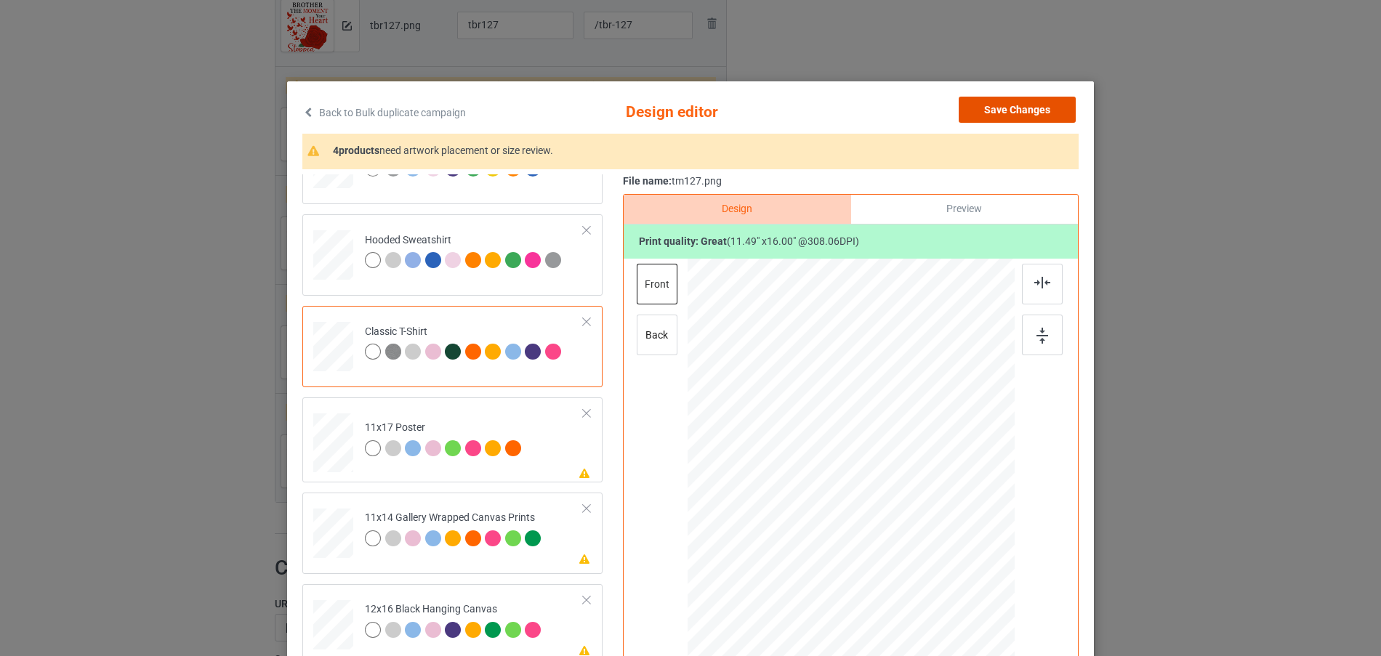
click at [1037, 103] on button "Save Changes" at bounding box center [1017, 110] width 117 height 26
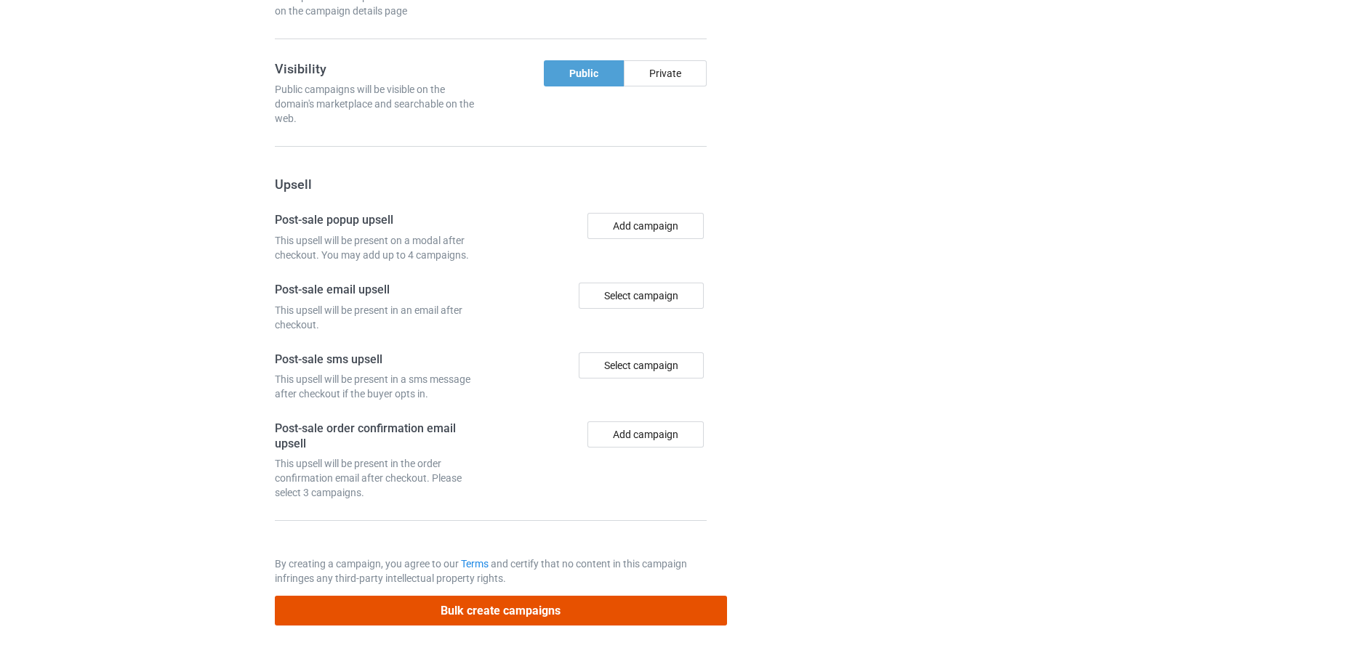
click at [579, 603] on button "Bulk create campaigns" at bounding box center [501, 611] width 452 height 30
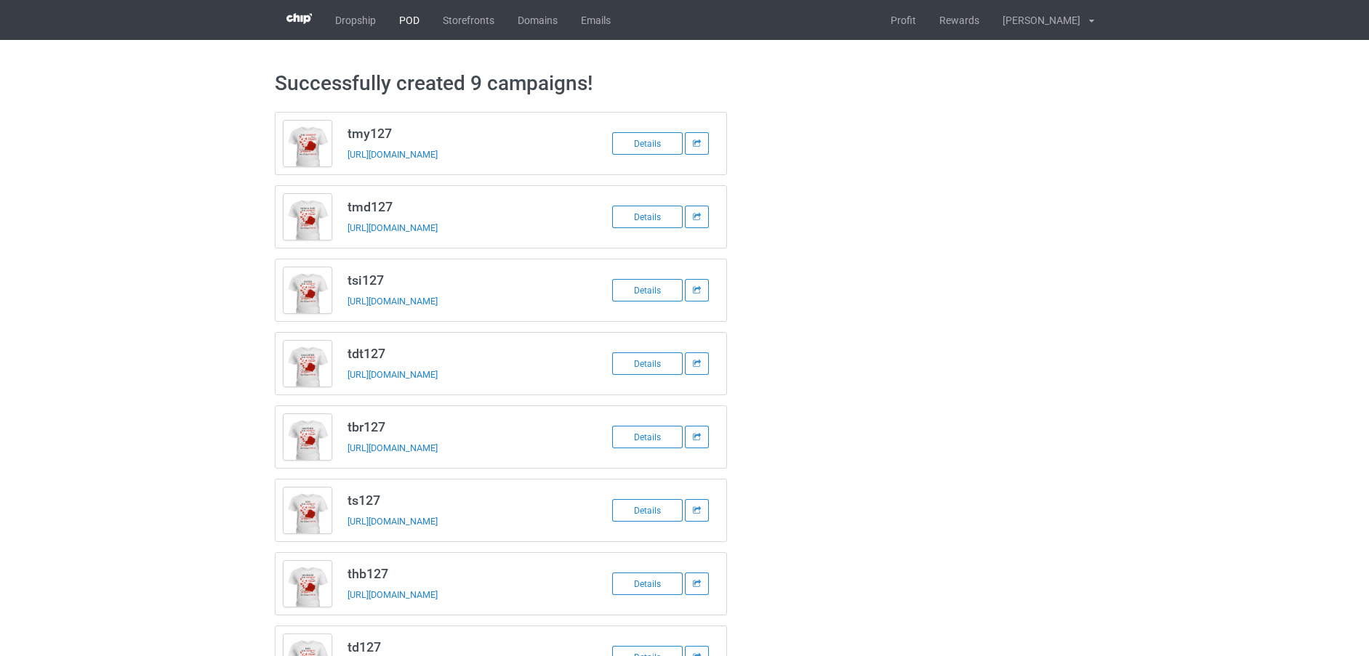
click at [411, 21] on link "POD" at bounding box center [409, 20] width 44 height 40
